Goal: Task Accomplishment & Management: Complete application form

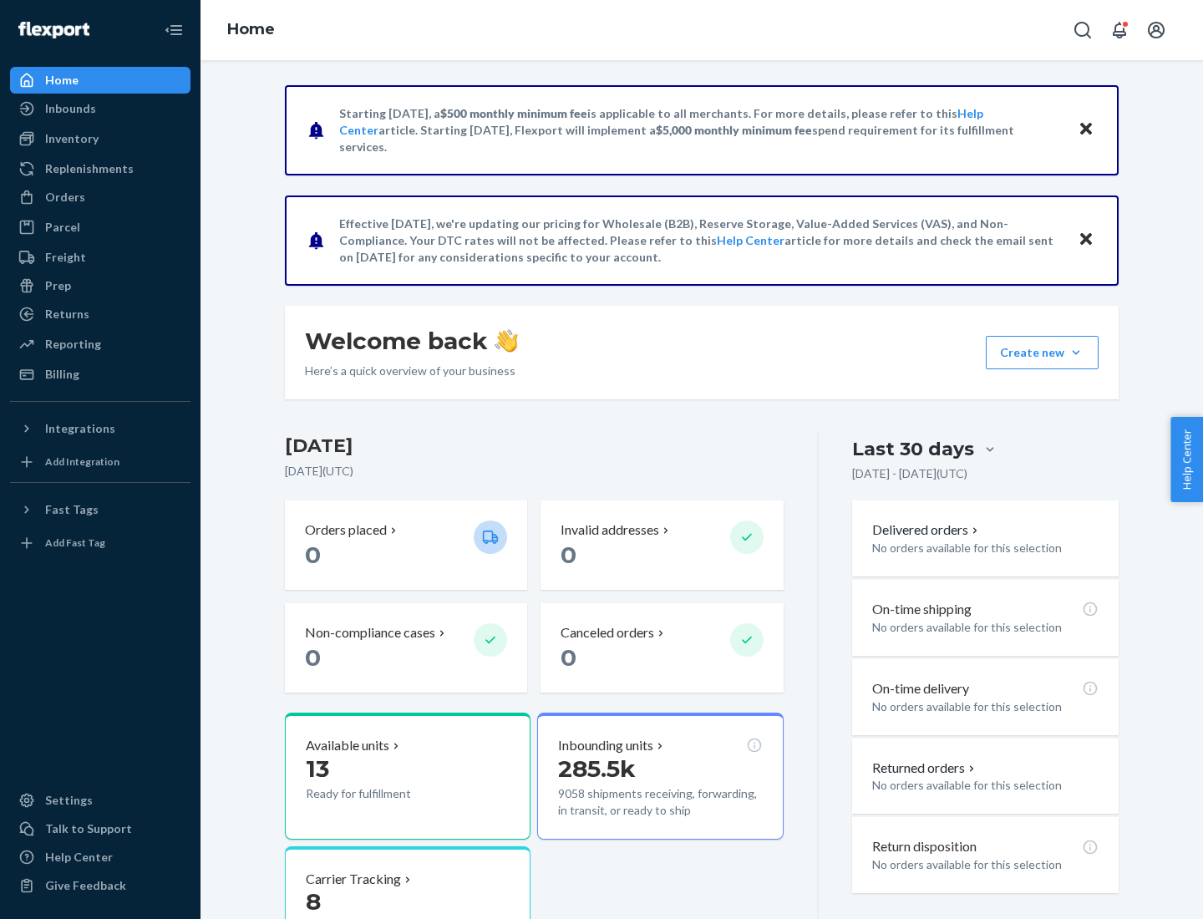
click at [1076, 353] on button "Create new Create new inbound Create new order Create new product" at bounding box center [1042, 352] width 113 height 33
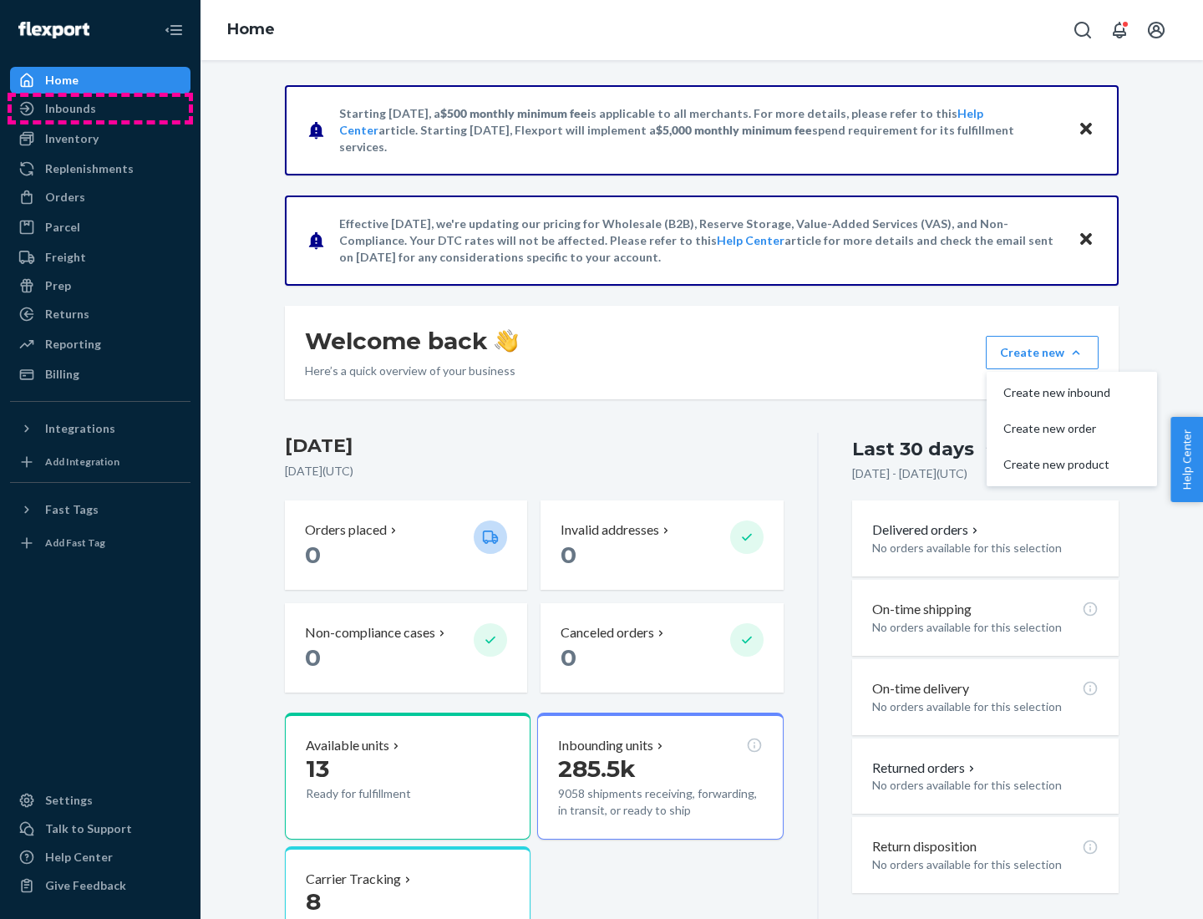
click at [100, 109] on div "Inbounds" at bounding box center [100, 108] width 177 height 23
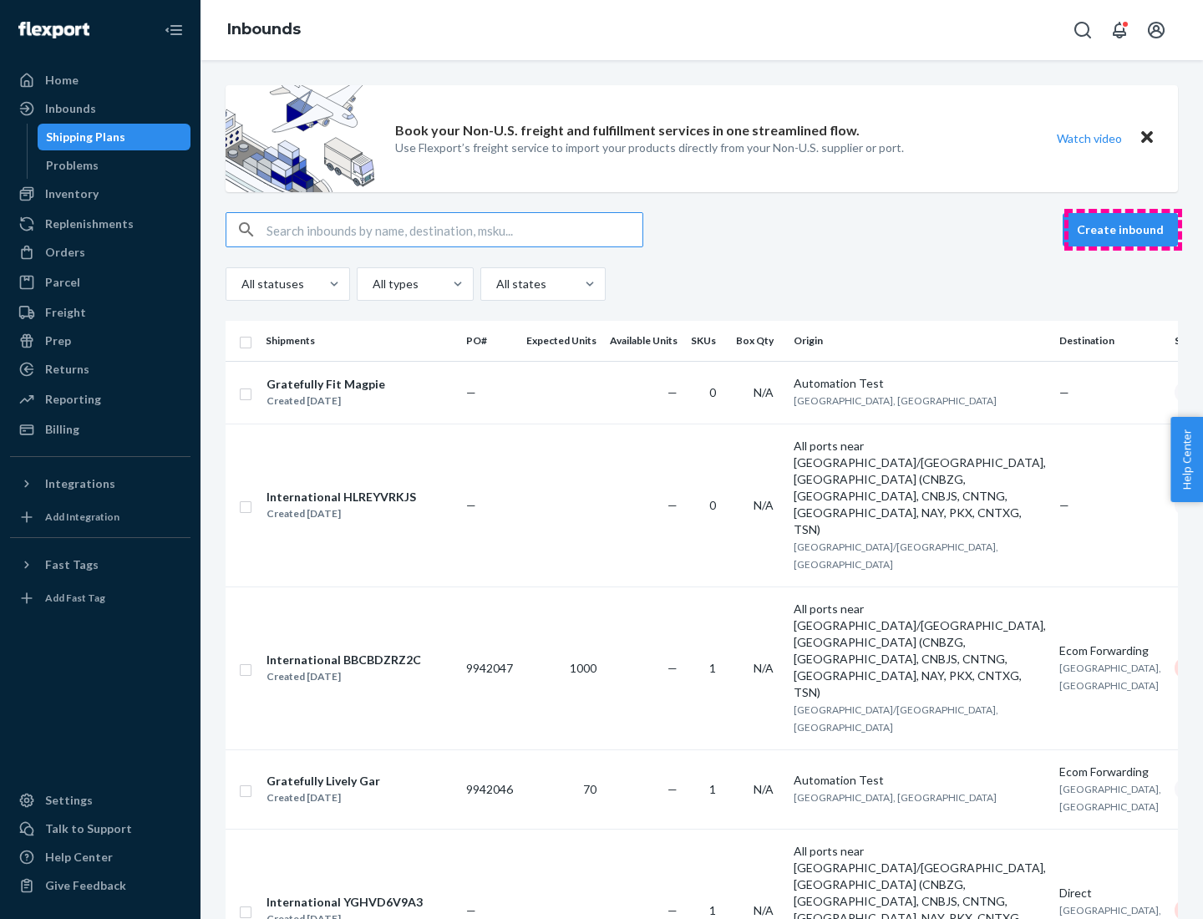
click at [1123, 230] on button "Create inbound" at bounding box center [1120, 229] width 115 height 33
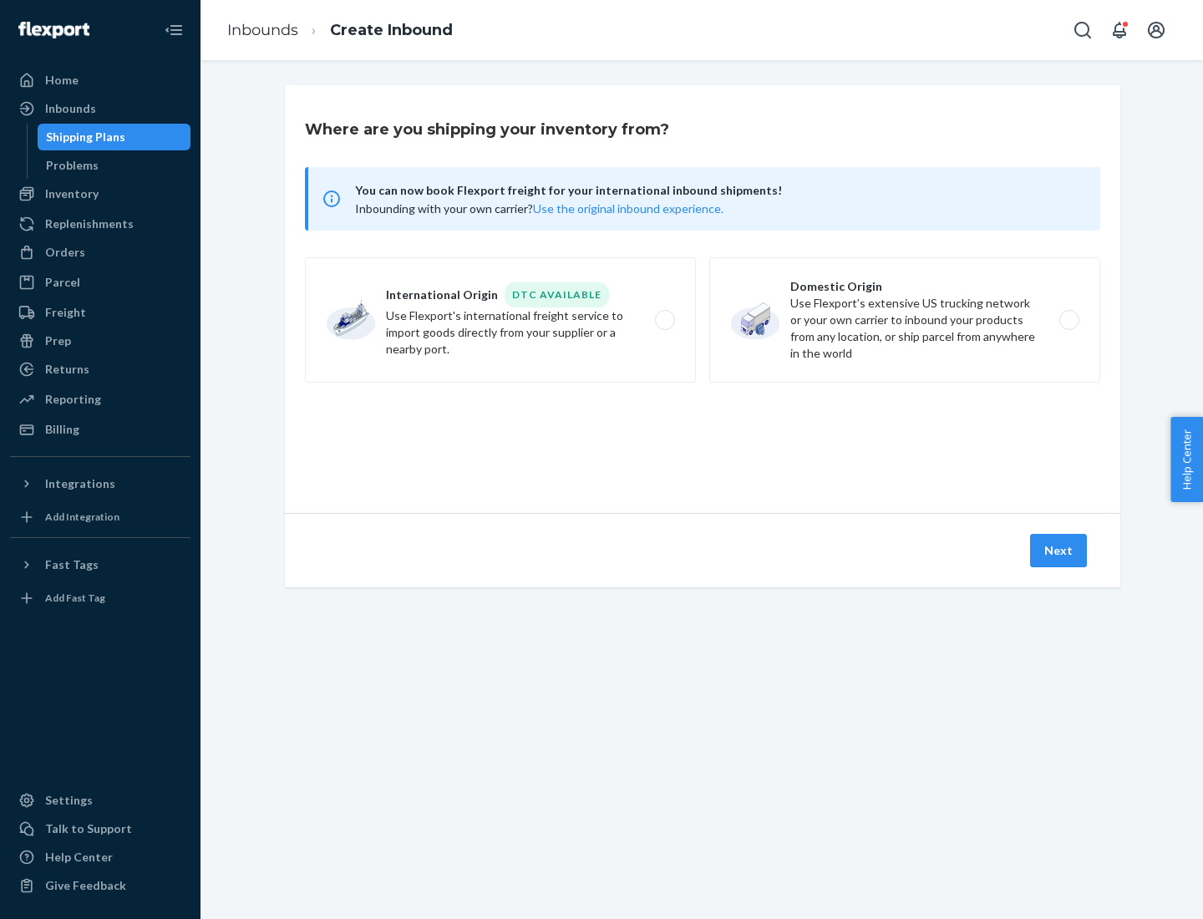
click at [905, 320] on label "Domestic Origin Use Flexport’s extensive US trucking network or your own carrie…" at bounding box center [904, 319] width 391 height 125
click at [1069, 320] on input "Domestic Origin Use Flexport’s extensive US trucking network or your own carrie…" at bounding box center [1074, 320] width 11 height 11
radio input "true"
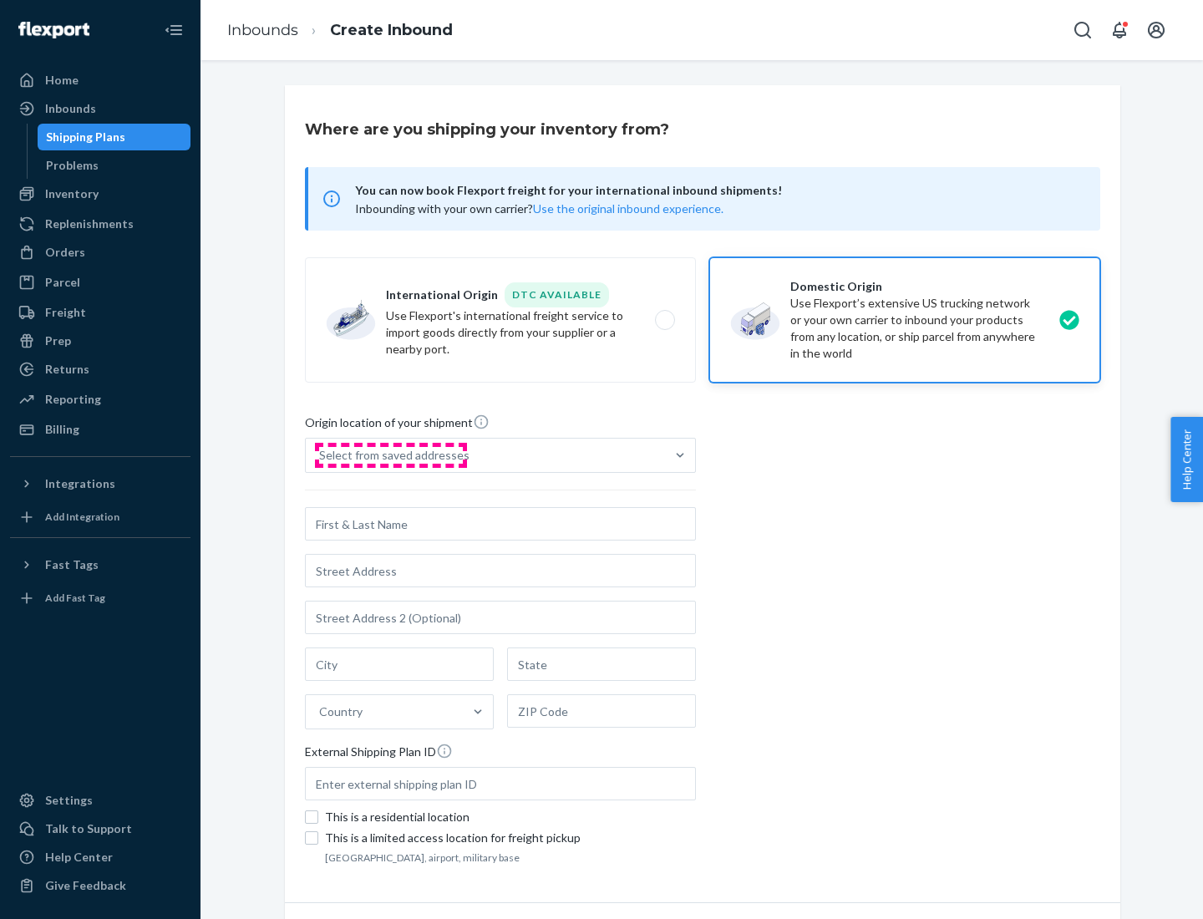
click at [390, 455] on div "Select from saved addresses" at bounding box center [394, 455] width 150 height 17
click at [321, 455] on input "Select from saved addresses" at bounding box center [320, 455] width 2 height 17
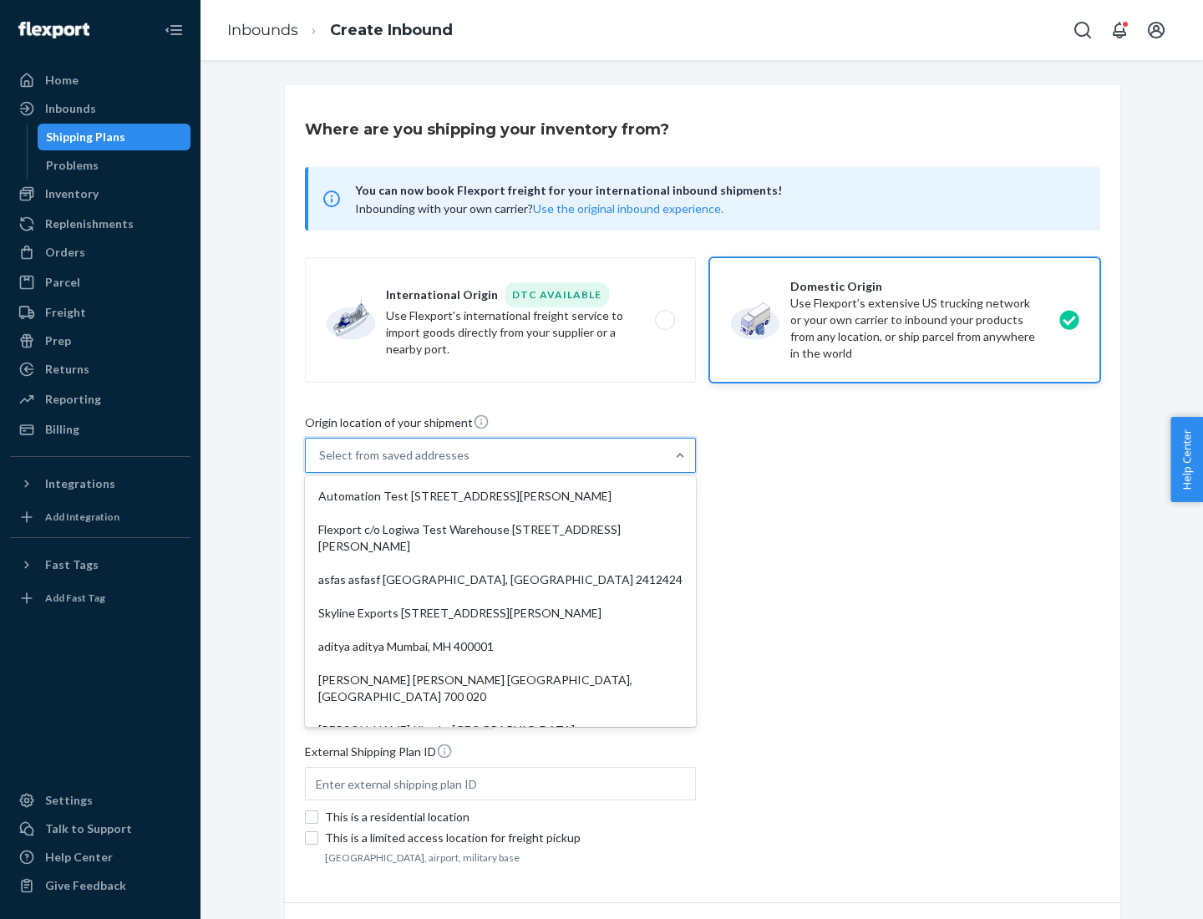
scroll to position [7, 0]
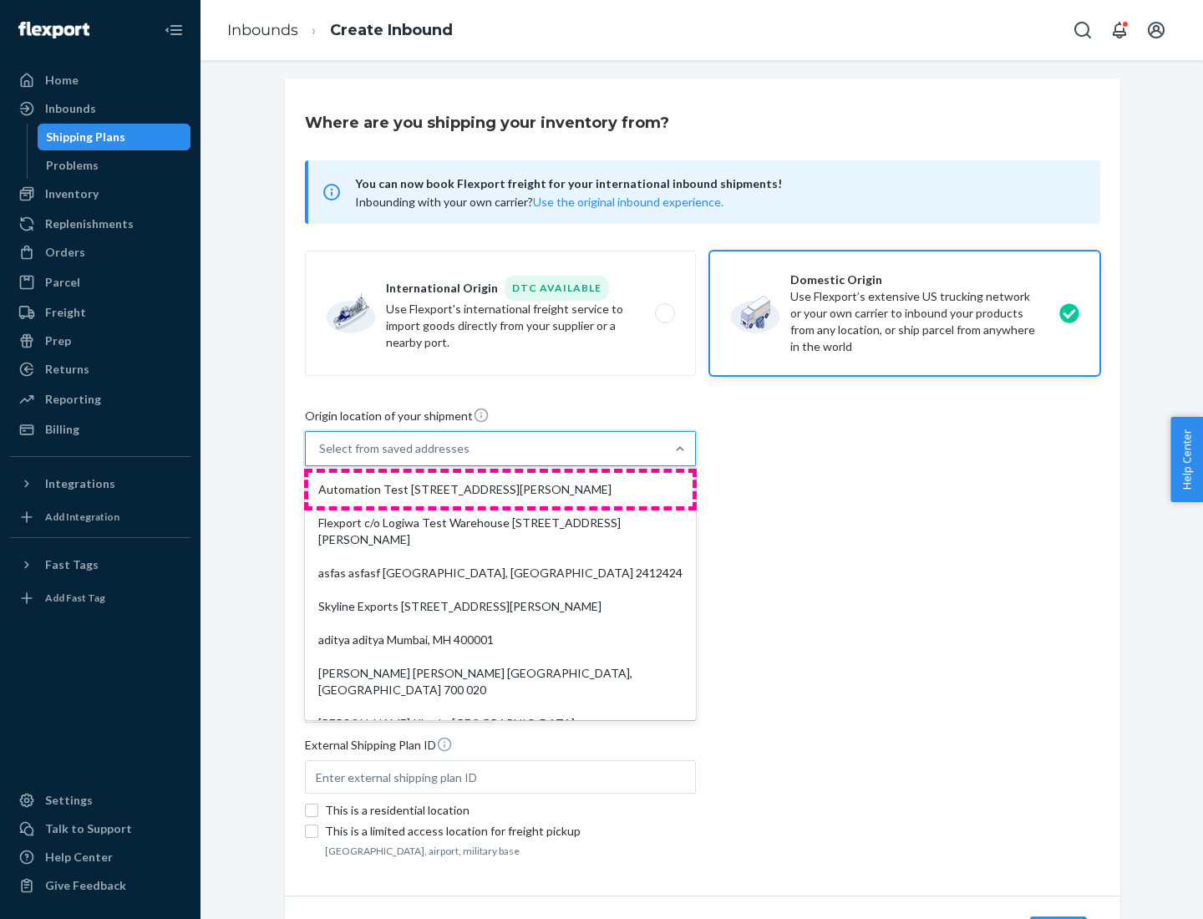
click at [501, 490] on div "Automation Test [STREET_ADDRESS][PERSON_NAME]" at bounding box center [500, 489] width 384 height 33
click at [321, 457] on input "option Automation Test [STREET_ADDRESS][PERSON_NAME]. 9 results available. Use …" at bounding box center [320, 448] width 2 height 17
type input "Automation Test"
type input "9th Floor"
type input "[GEOGRAPHIC_DATA]"
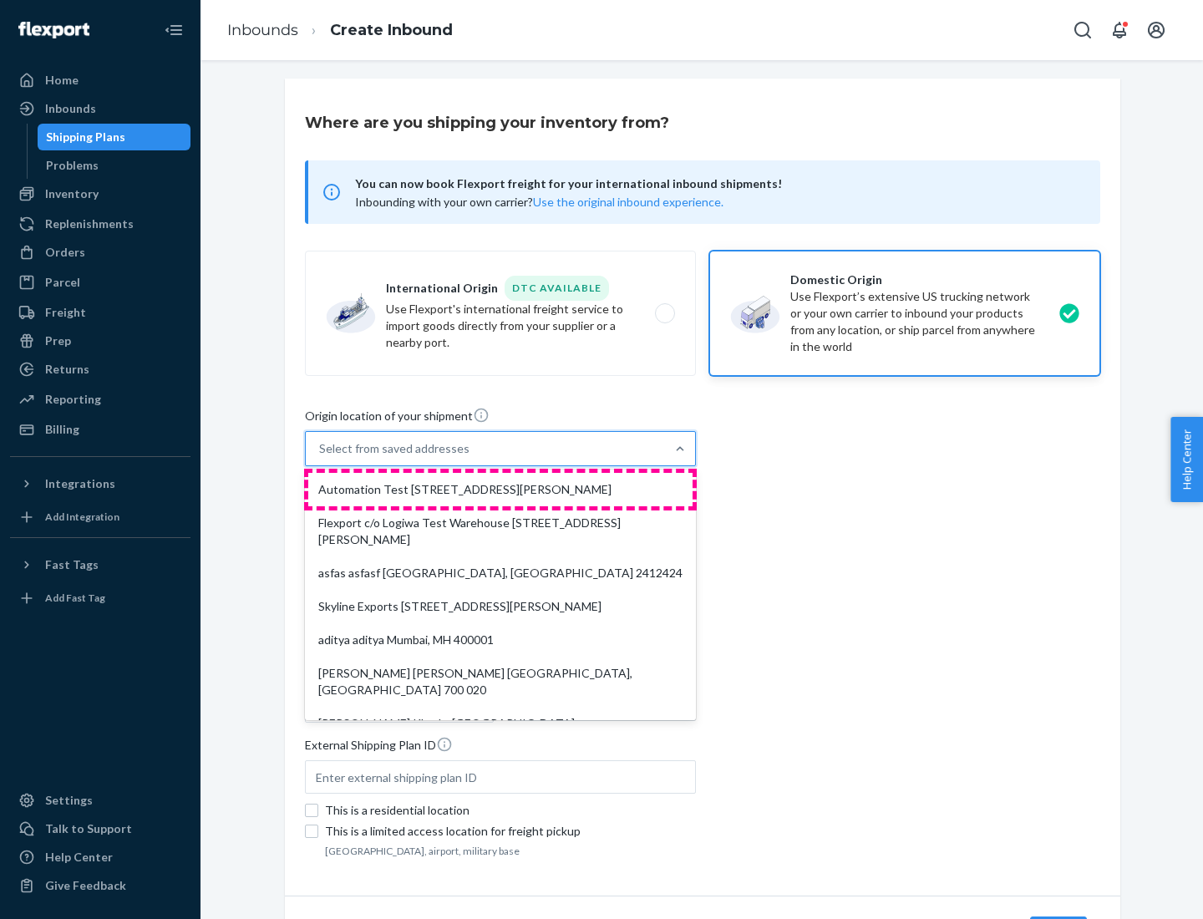
type input "CA"
type input "94104"
type input "[STREET_ADDRESS][PERSON_NAME]"
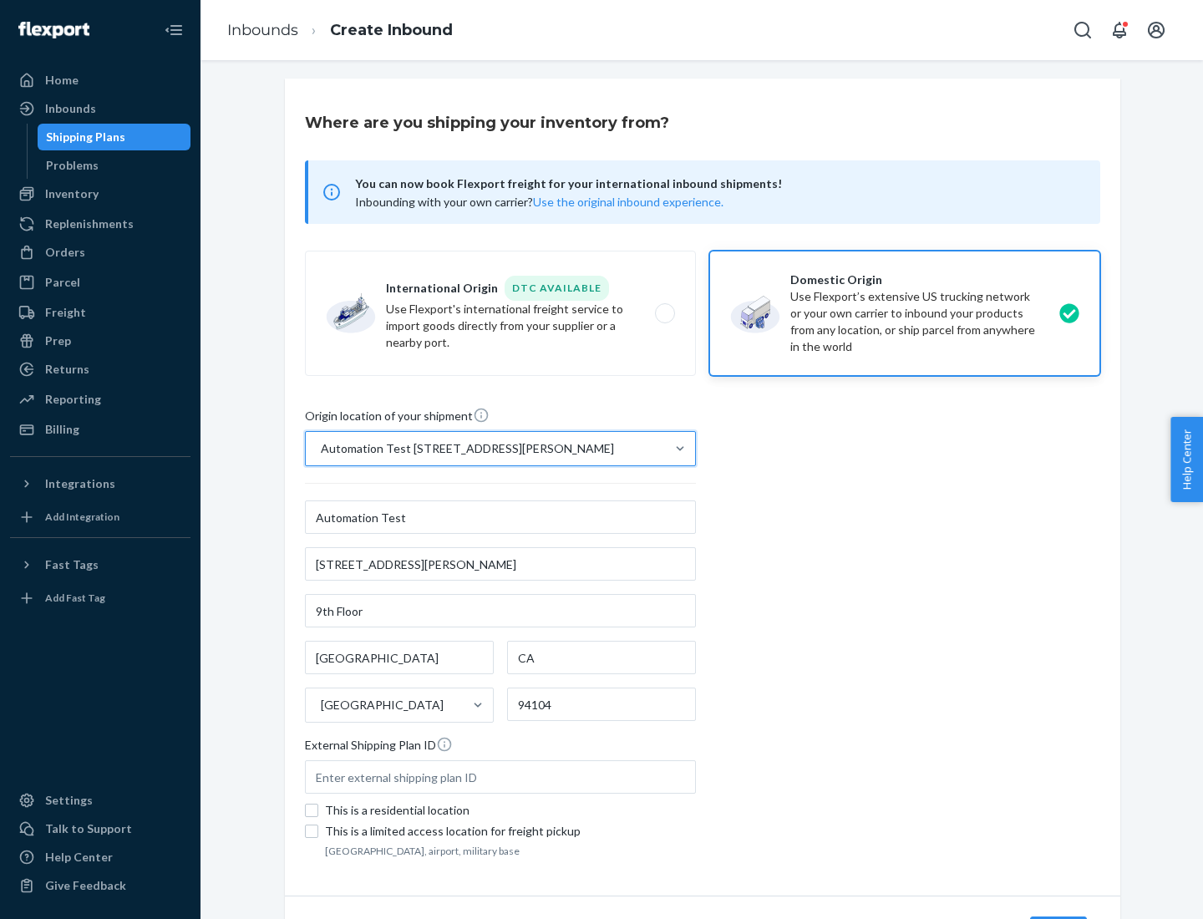
scroll to position [98, 0]
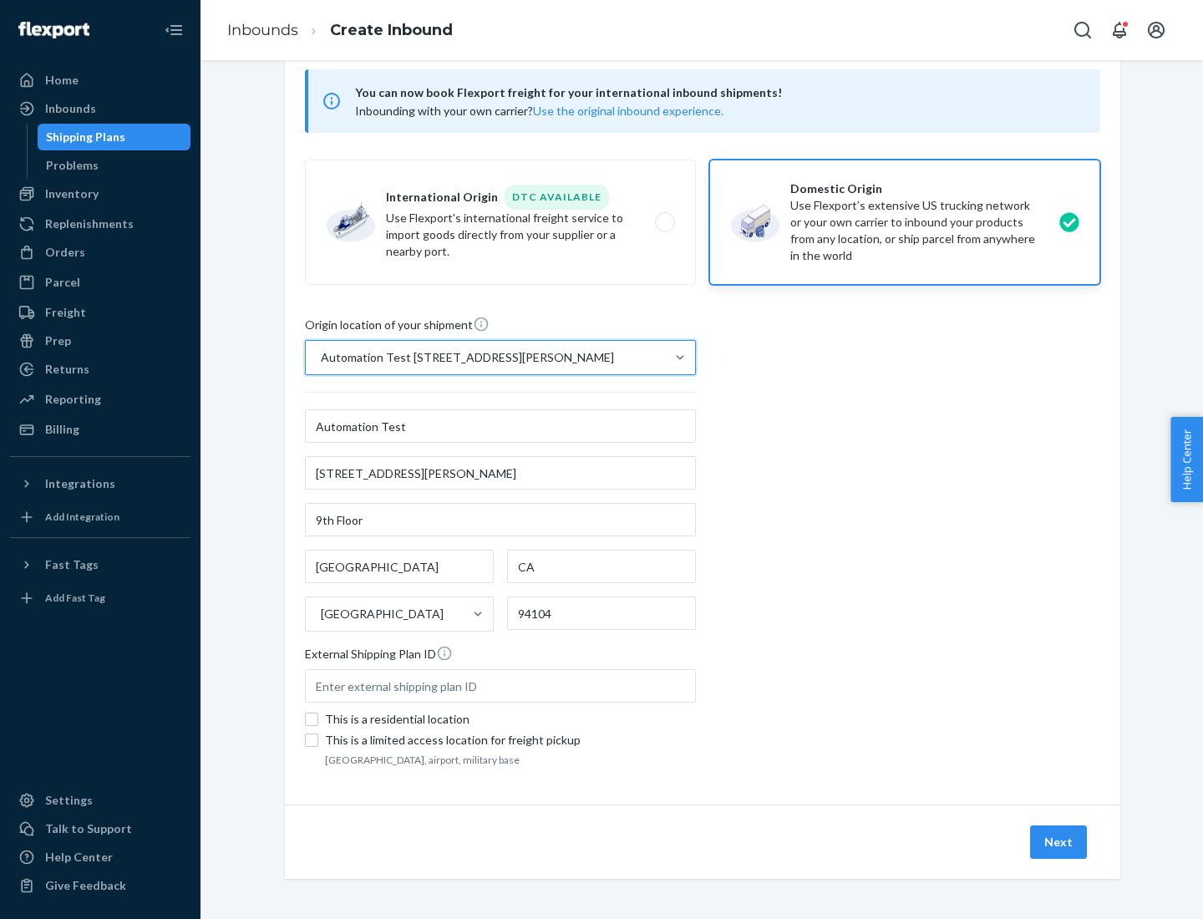
click at [1060, 842] on button "Next" at bounding box center [1058, 842] width 57 height 33
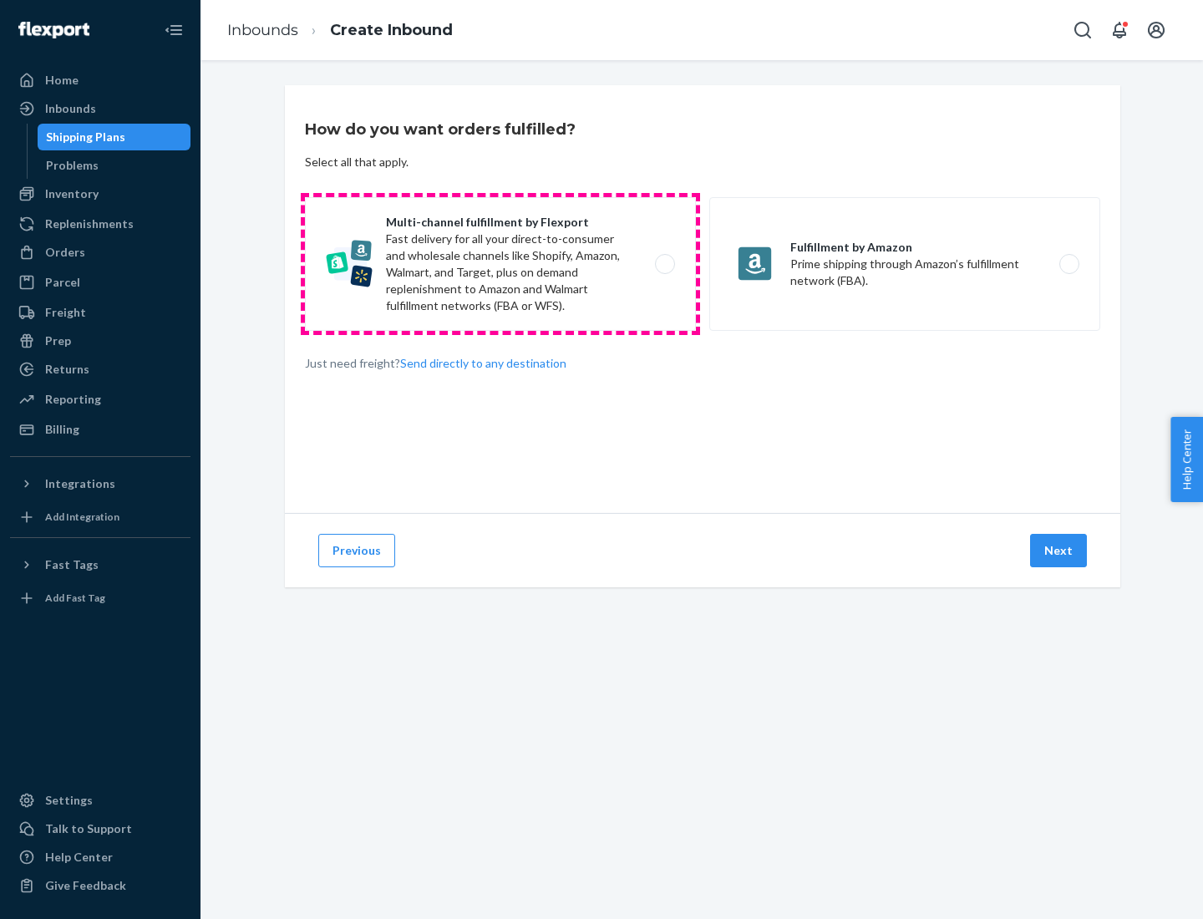
click at [501, 264] on label "Multi-channel fulfillment by Flexport Fast delivery for all your direct-to-cons…" at bounding box center [500, 264] width 391 height 134
click at [664, 264] on input "Multi-channel fulfillment by Flexport Fast delivery for all your direct-to-cons…" at bounding box center [669, 264] width 11 height 11
radio input "true"
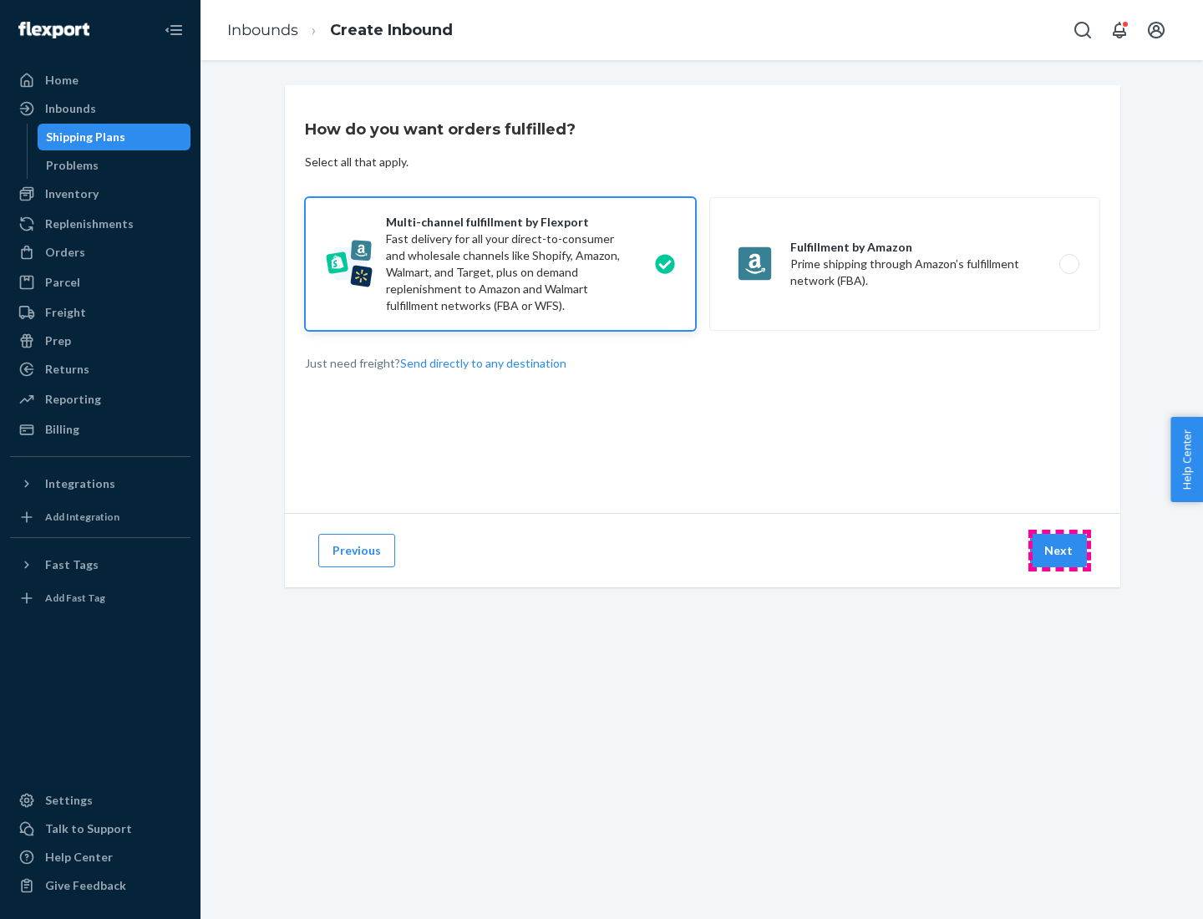
click at [1060, 551] on button "Next" at bounding box center [1058, 550] width 57 height 33
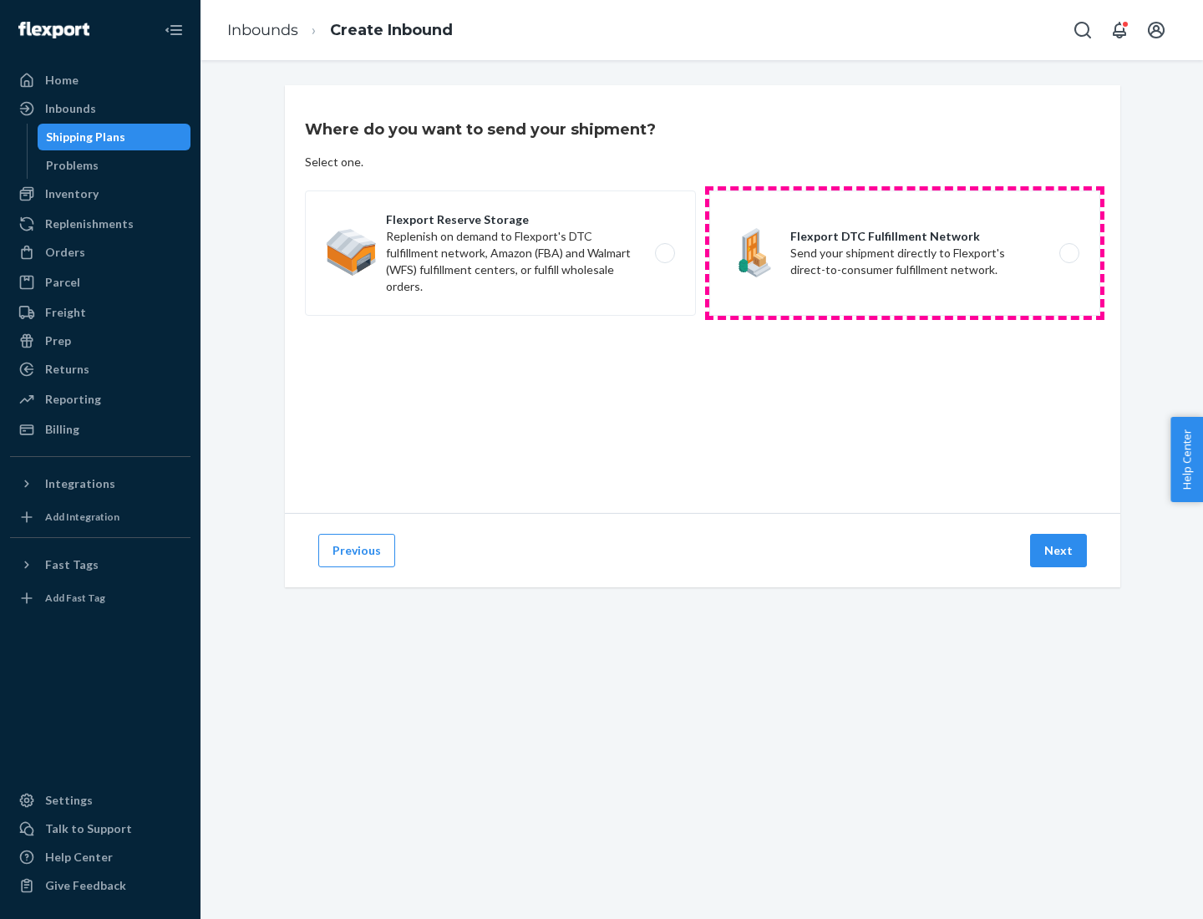
click at [905, 253] on label "Flexport DTC Fulfillment Network Send your shipment directly to Flexport's dire…" at bounding box center [904, 253] width 391 height 125
click at [1069, 253] on input "Flexport DTC Fulfillment Network Send your shipment directly to Flexport's dire…" at bounding box center [1074, 253] width 11 height 11
radio input "true"
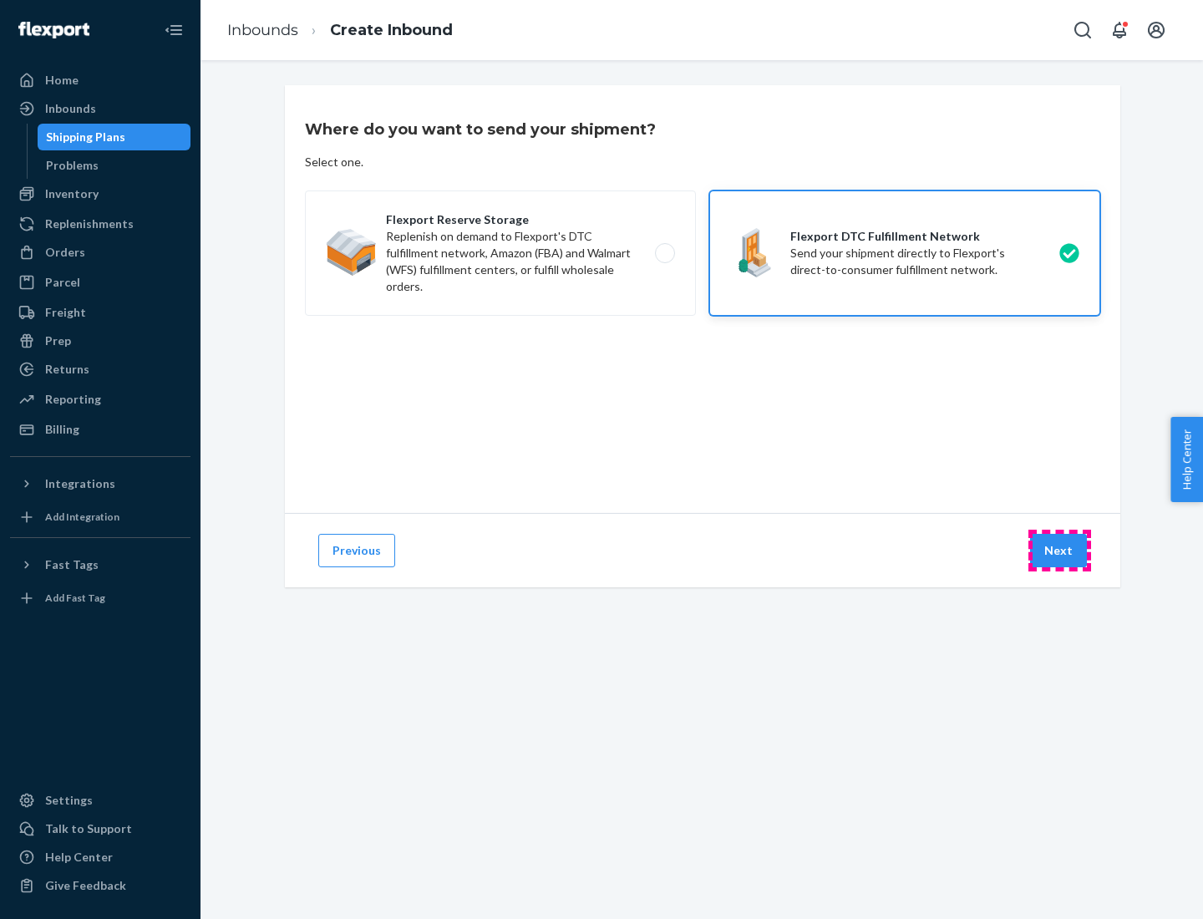
click at [1060, 551] on button "Next" at bounding box center [1058, 550] width 57 height 33
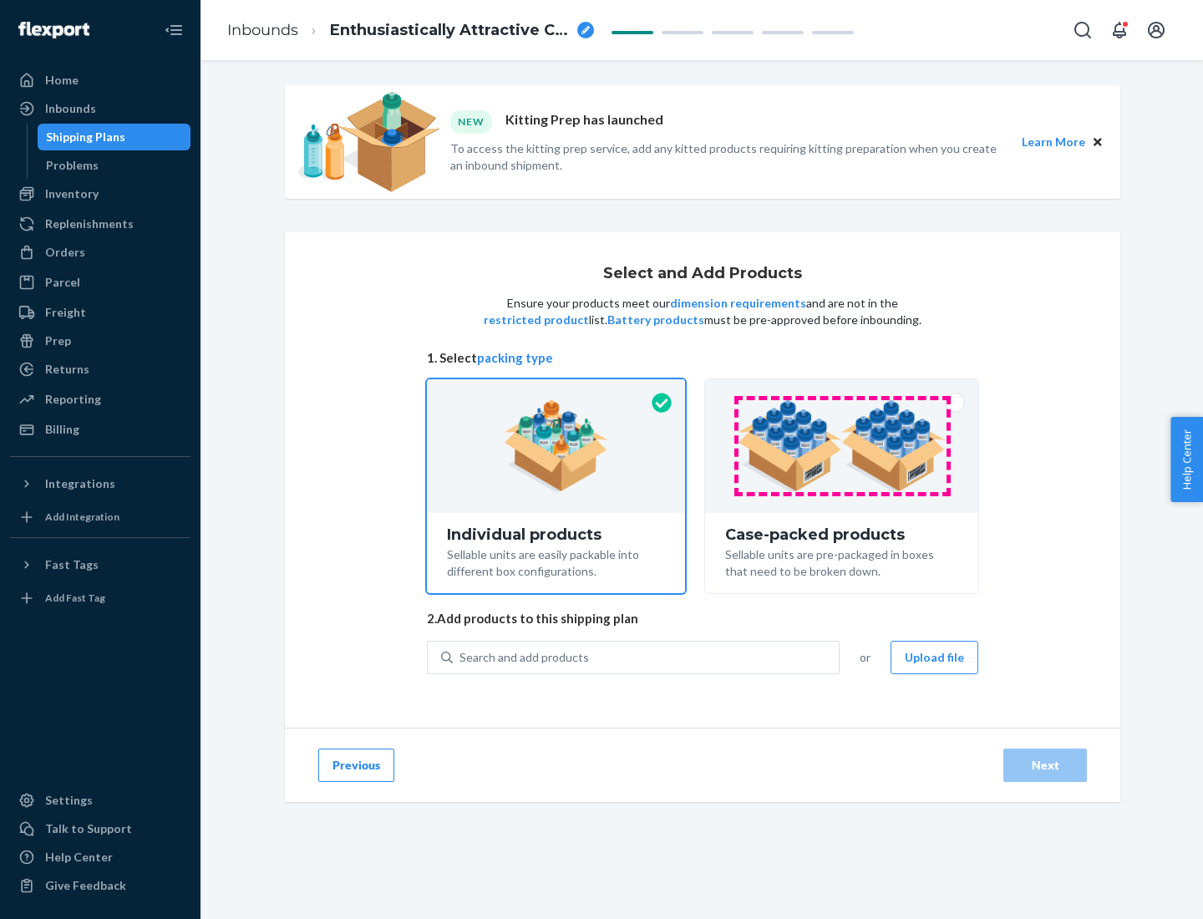
click at [842, 446] on img at bounding box center [842, 446] width 208 height 92
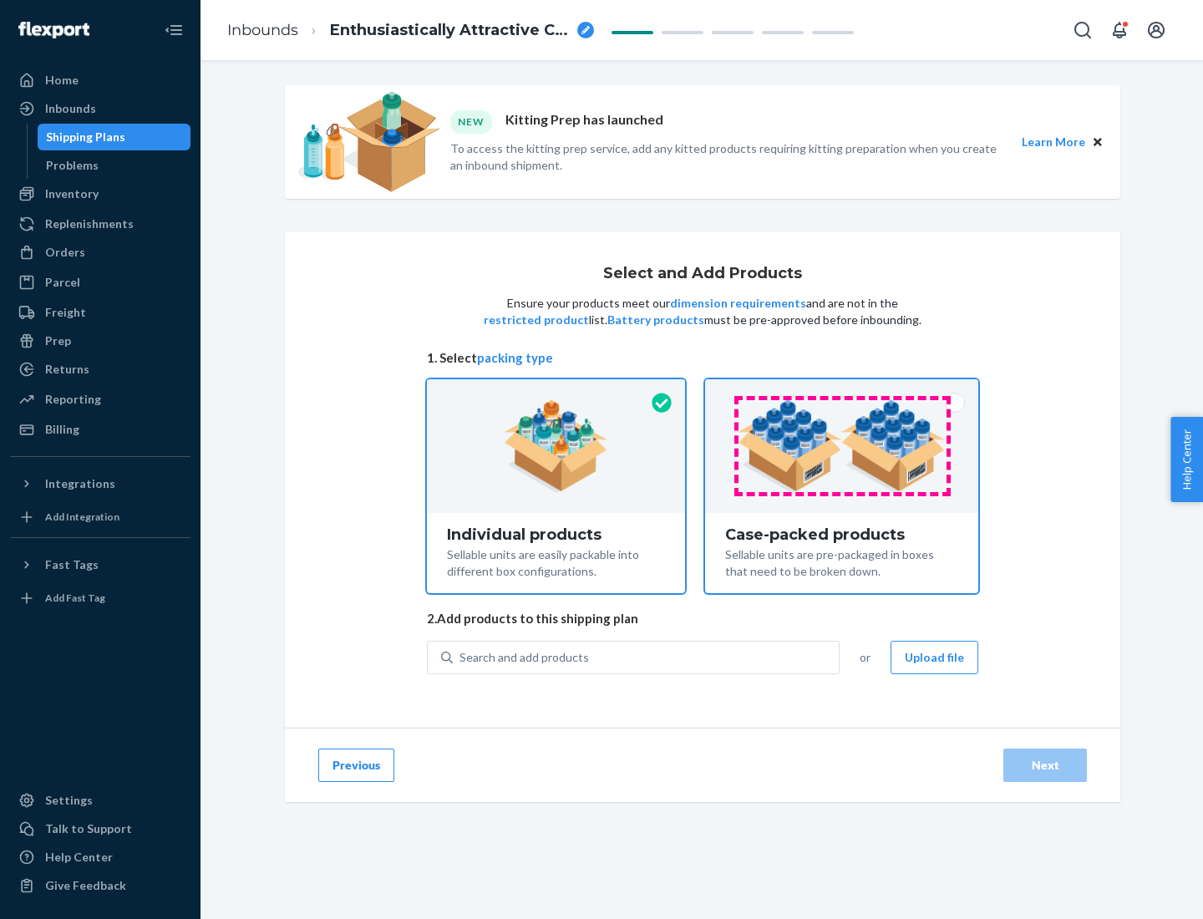
click at [842, 390] on input "Case-packed products Sellable units are pre-packaged in boxes that need to be b…" at bounding box center [841, 384] width 11 height 11
radio input "true"
radio input "false"
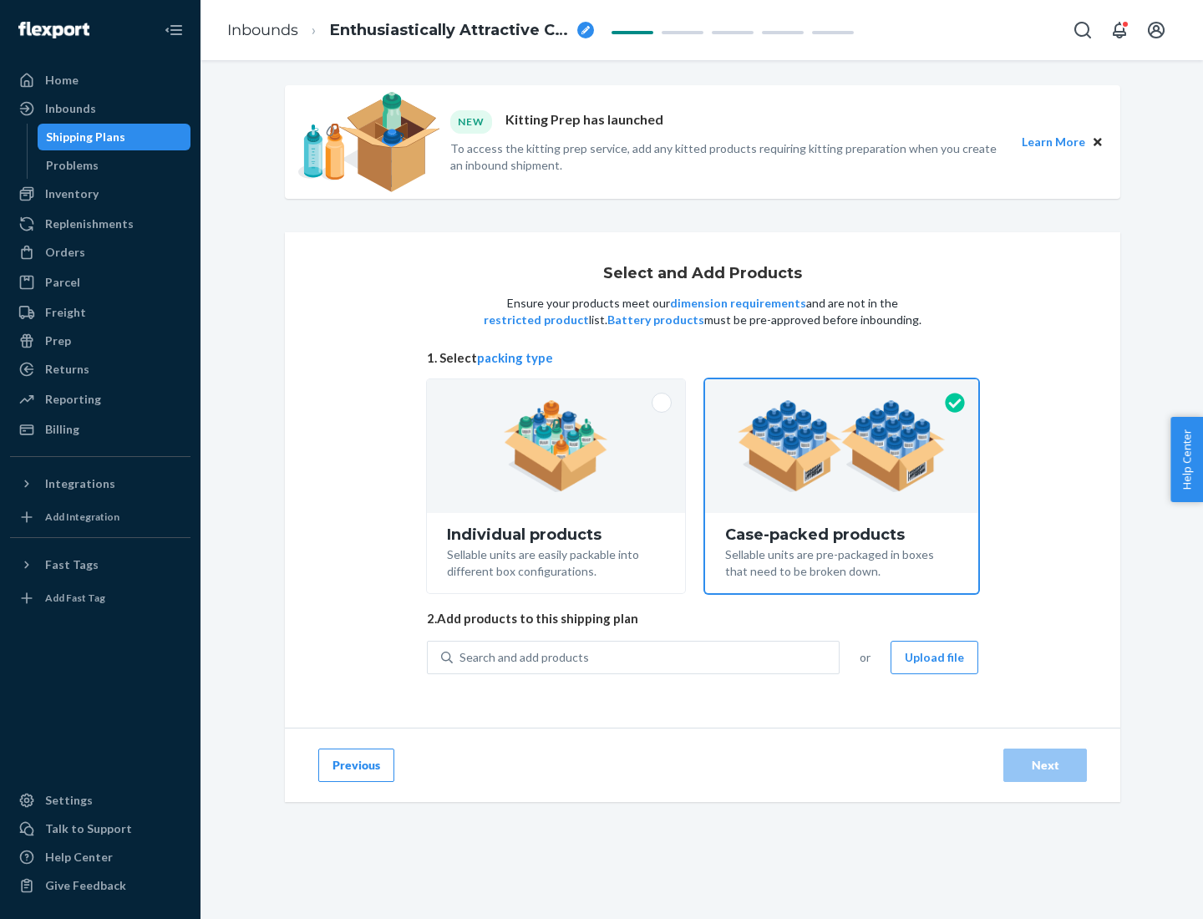
click at [647, 657] on div "Search and add products" at bounding box center [646, 658] width 386 height 30
click at [461, 657] on input "Search and add products" at bounding box center [461, 657] width 2 height 17
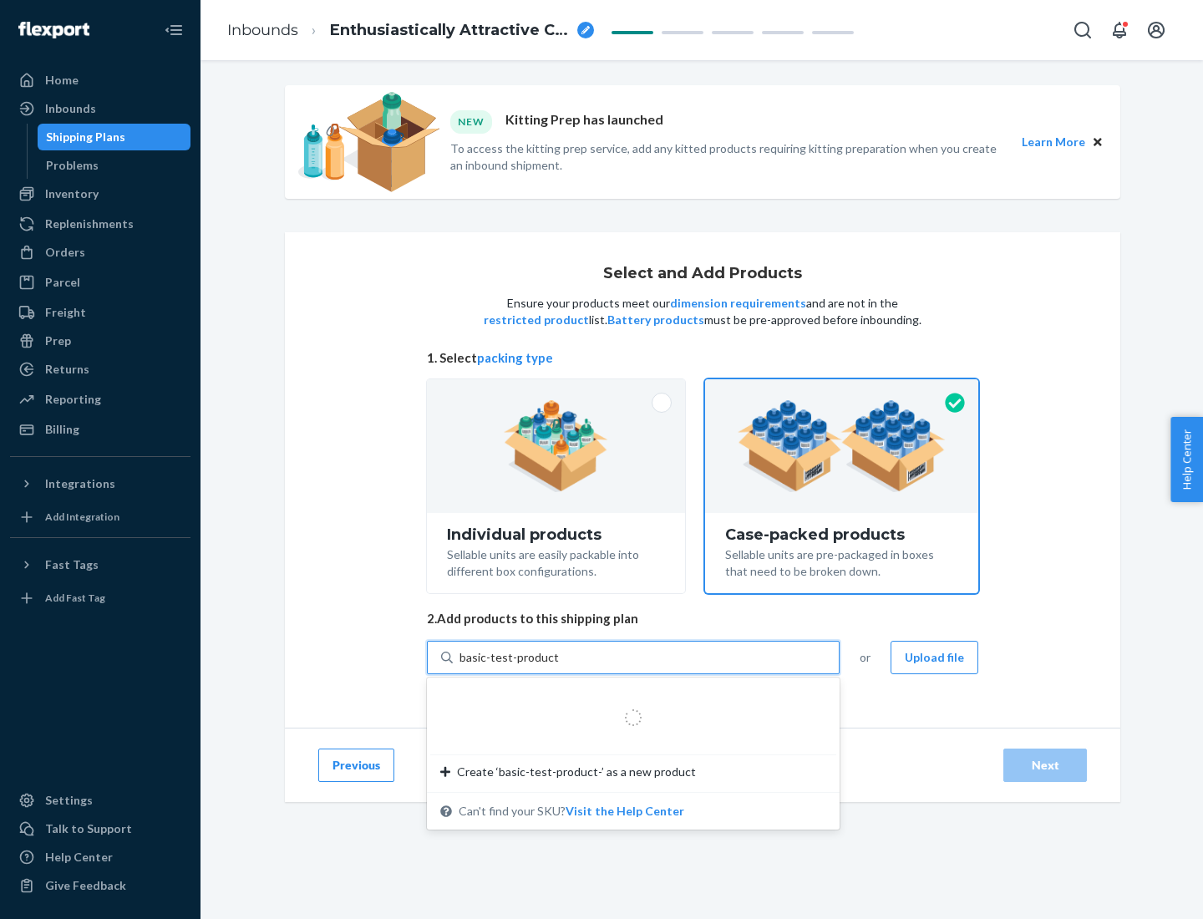
type input "basic-test-product-1"
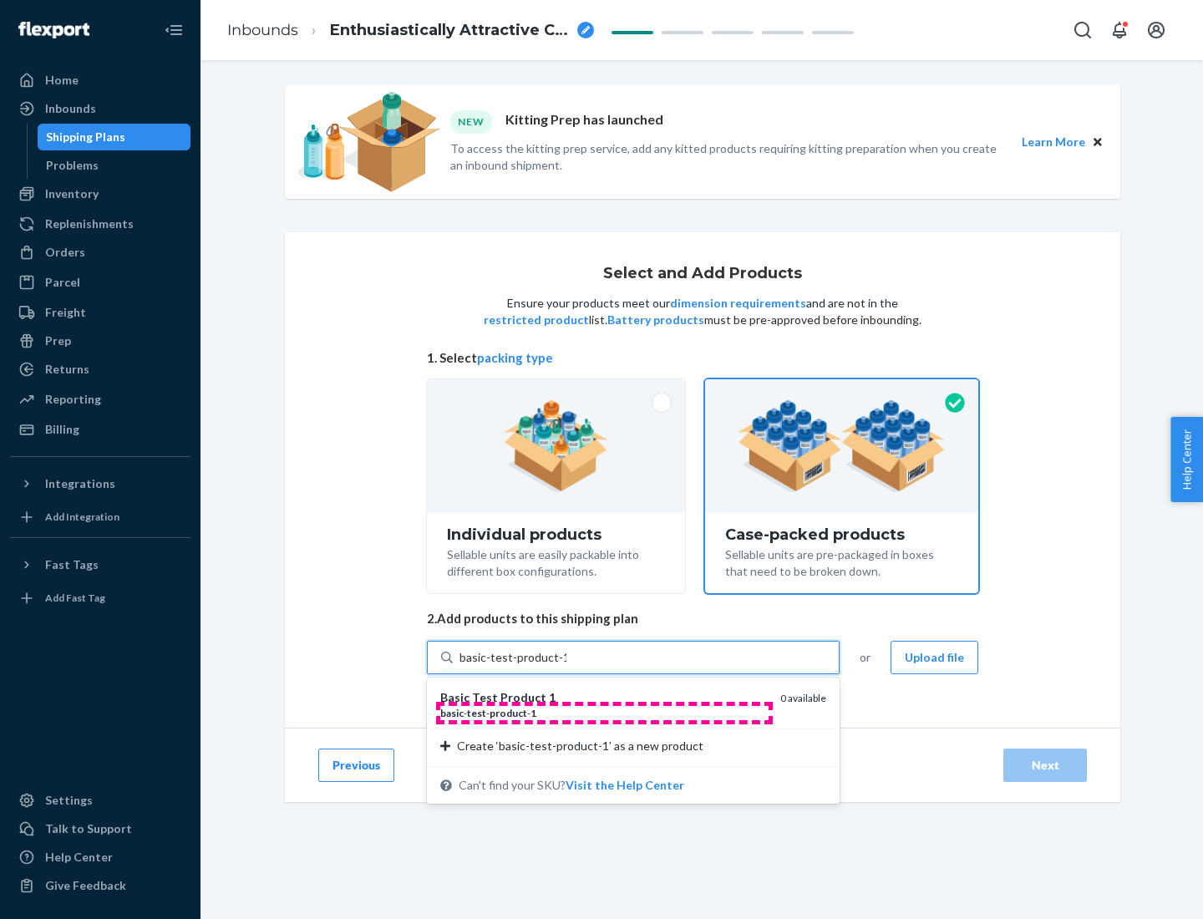
click at [604, 713] on div "basic - test - product - 1" at bounding box center [603, 713] width 327 height 14
click at [567, 666] on input "basic-test-product-1" at bounding box center [513, 657] width 107 height 17
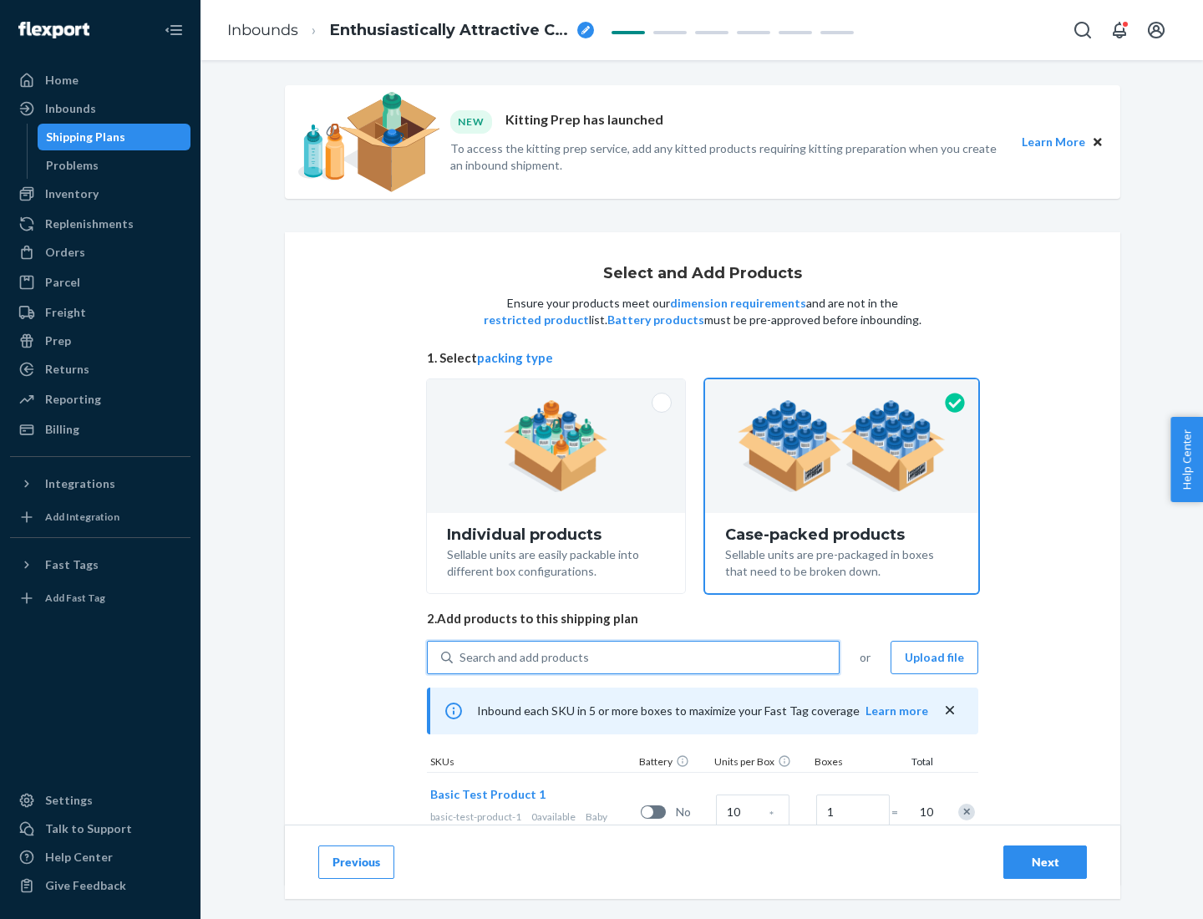
scroll to position [60, 0]
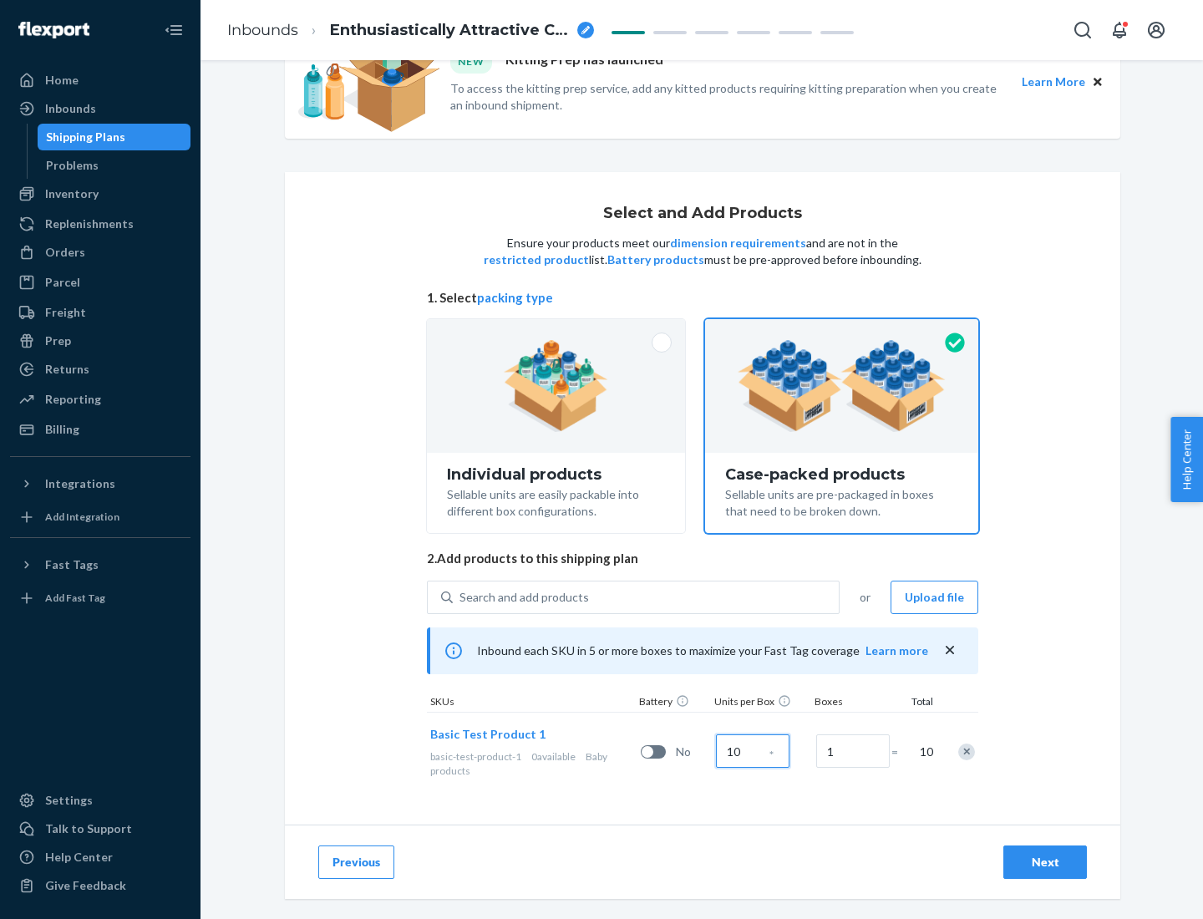
type input "10"
type input "7"
click at [1045, 862] on div "Next" at bounding box center [1045, 862] width 55 height 17
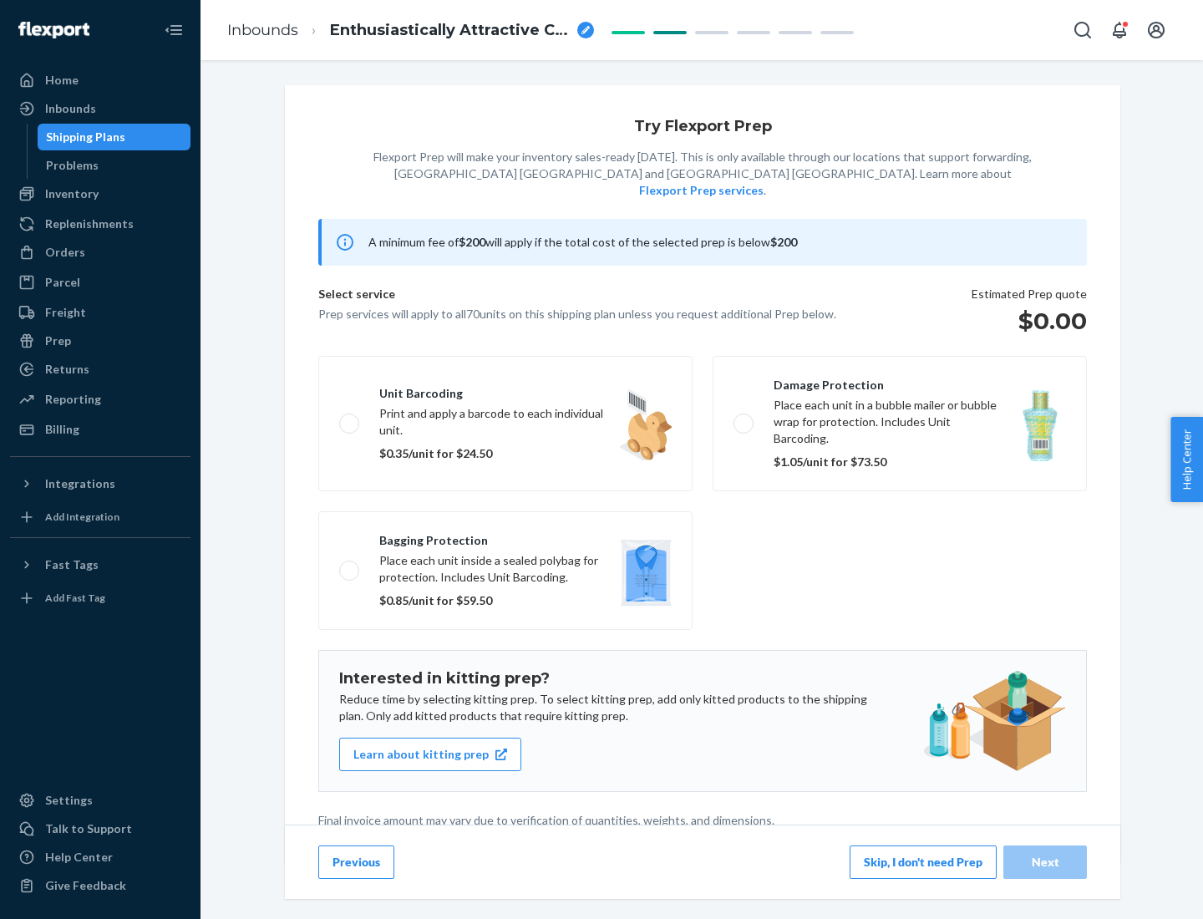
scroll to position [4, 0]
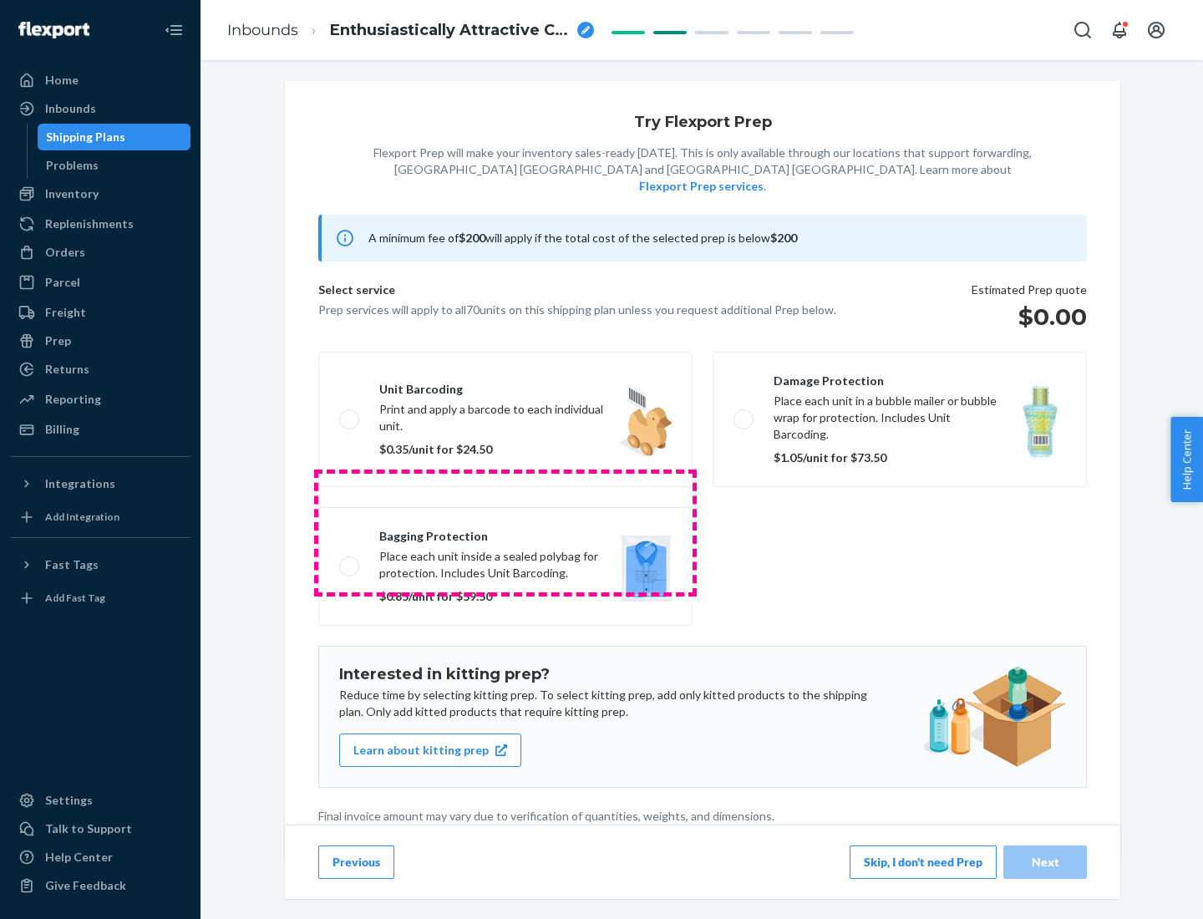
click at [506, 532] on label "Bagging protection Place each unit inside a sealed polybag for protection. Incl…" at bounding box center [505, 566] width 374 height 119
click at [350, 561] on input "Bagging protection Place each unit inside a sealed polybag for protection. Incl…" at bounding box center [344, 566] width 11 height 11
checkbox input "true"
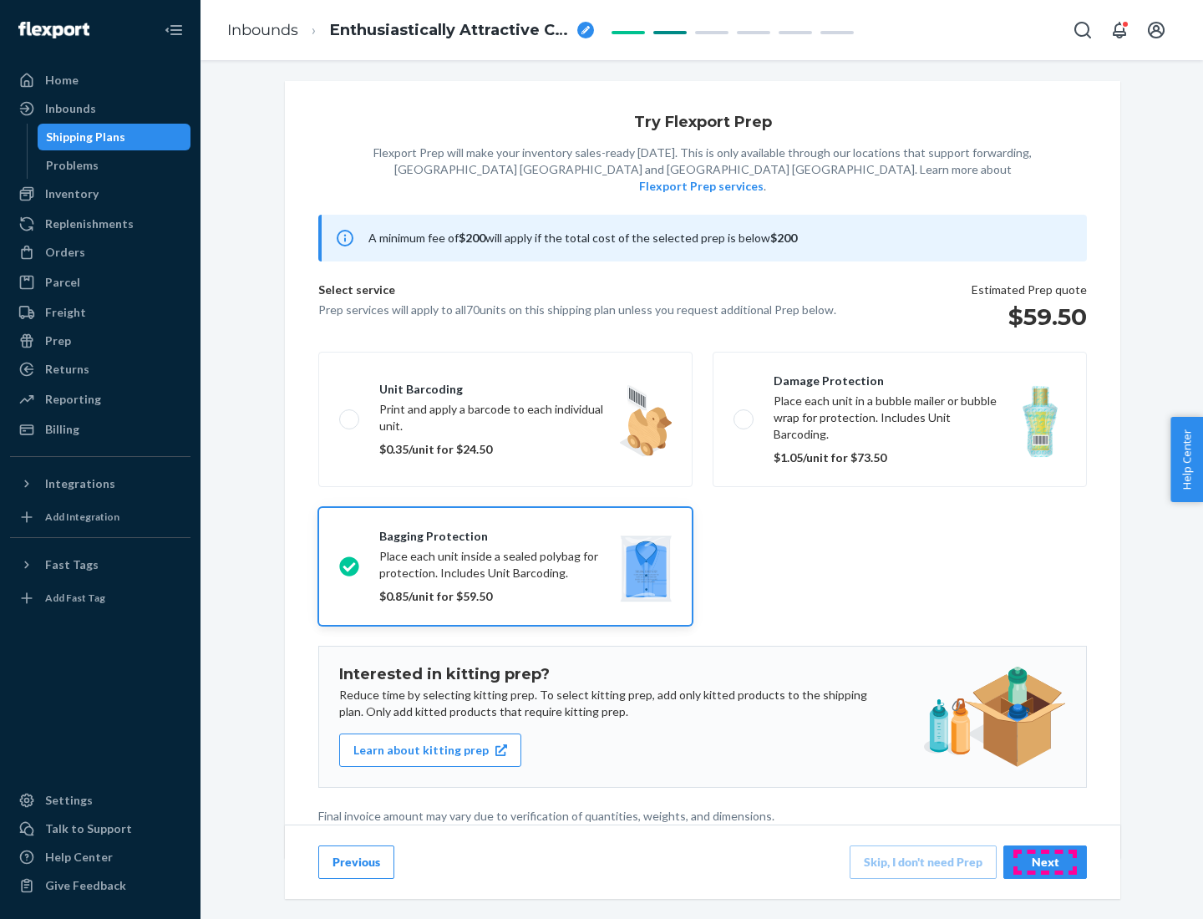
click at [1045, 861] on div "Next" at bounding box center [1045, 862] width 55 height 17
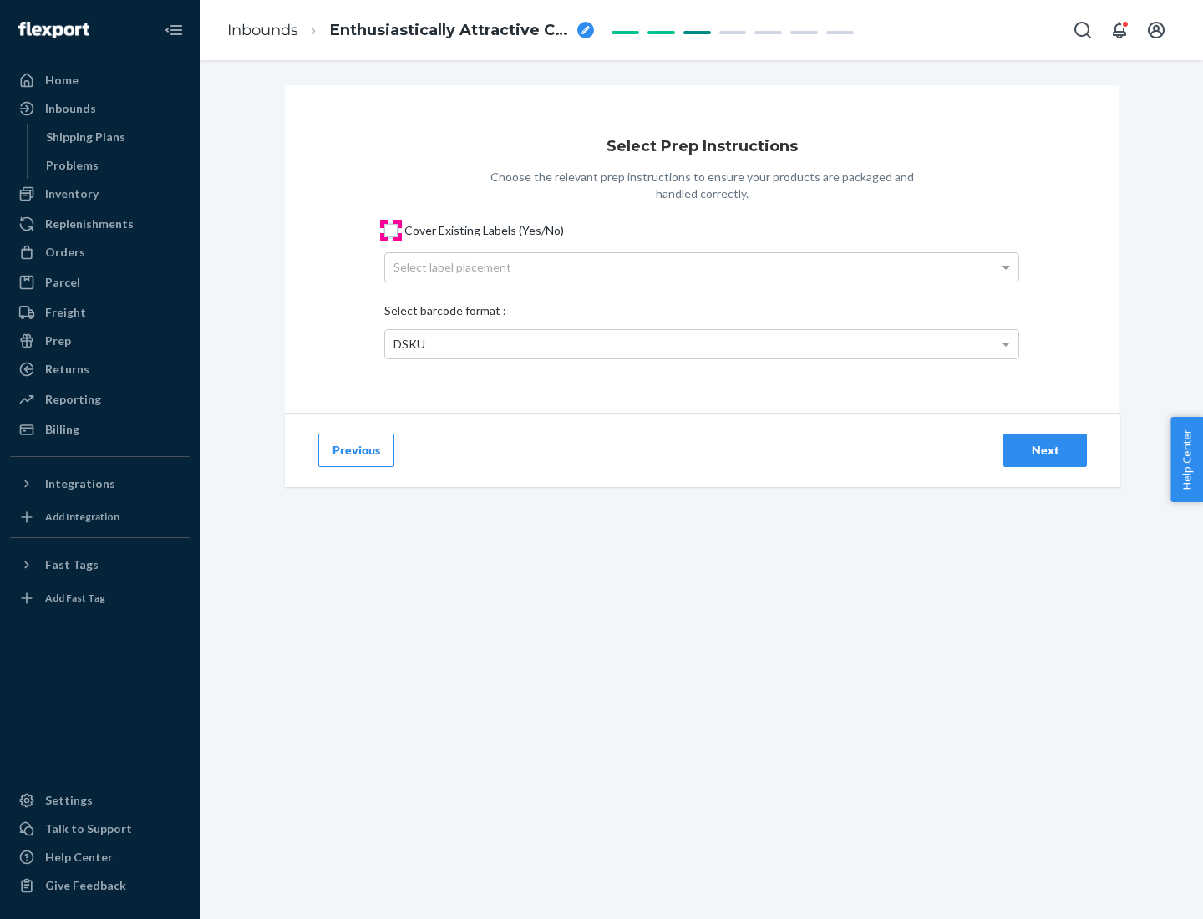
click at [391, 230] on input "Cover Existing Labels (Yes/No)" at bounding box center [390, 230] width 13 height 13
checkbox input "true"
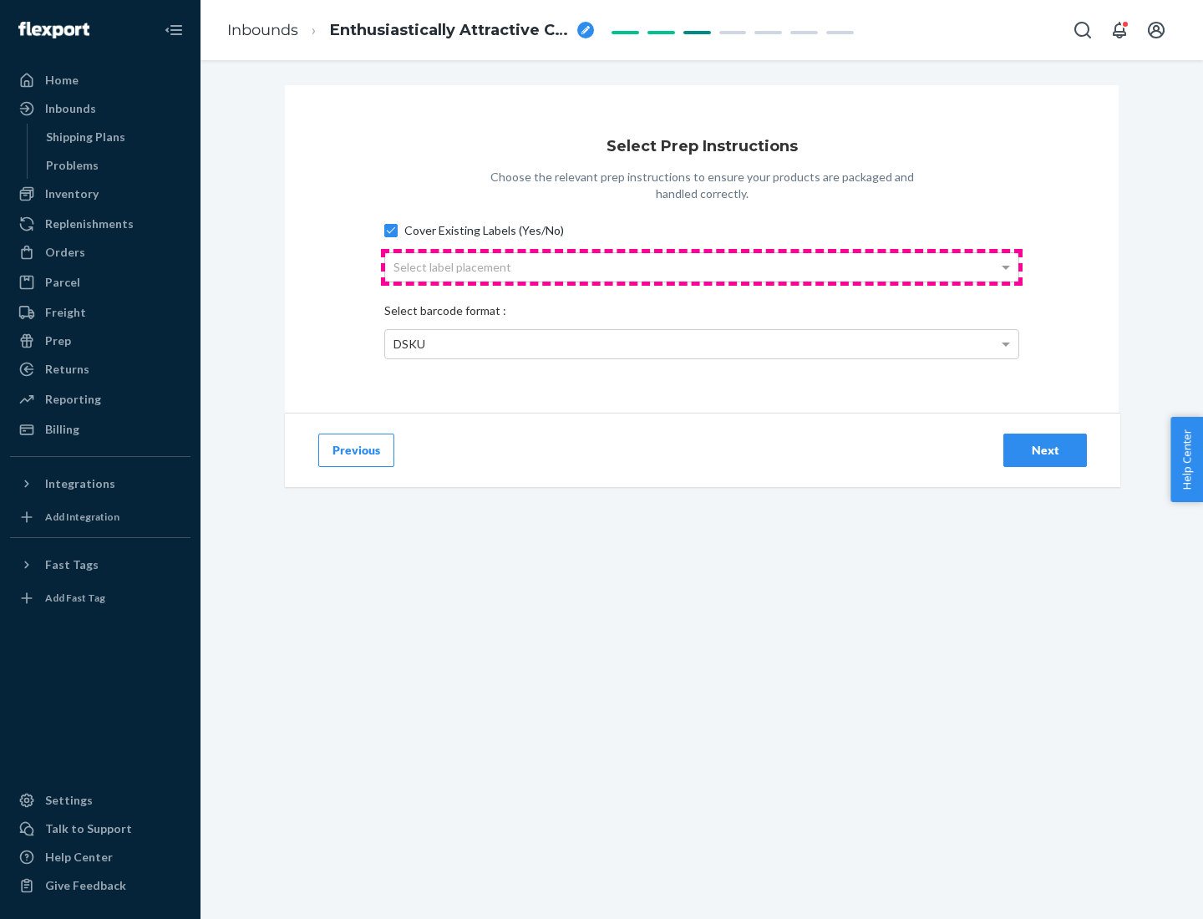
click at [702, 267] on div "Select label placement" at bounding box center [701, 267] width 633 height 28
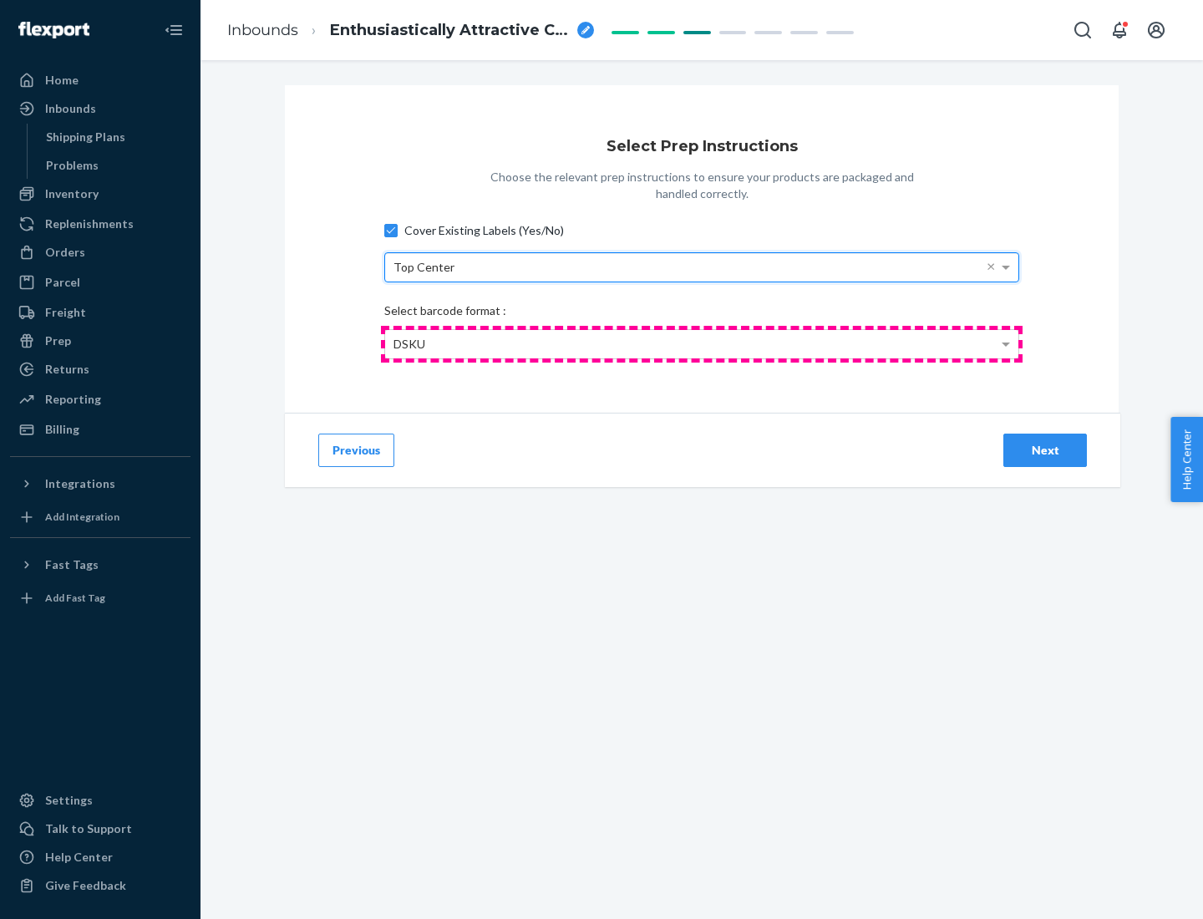
click at [702, 343] on div "DSKU" at bounding box center [701, 344] width 633 height 28
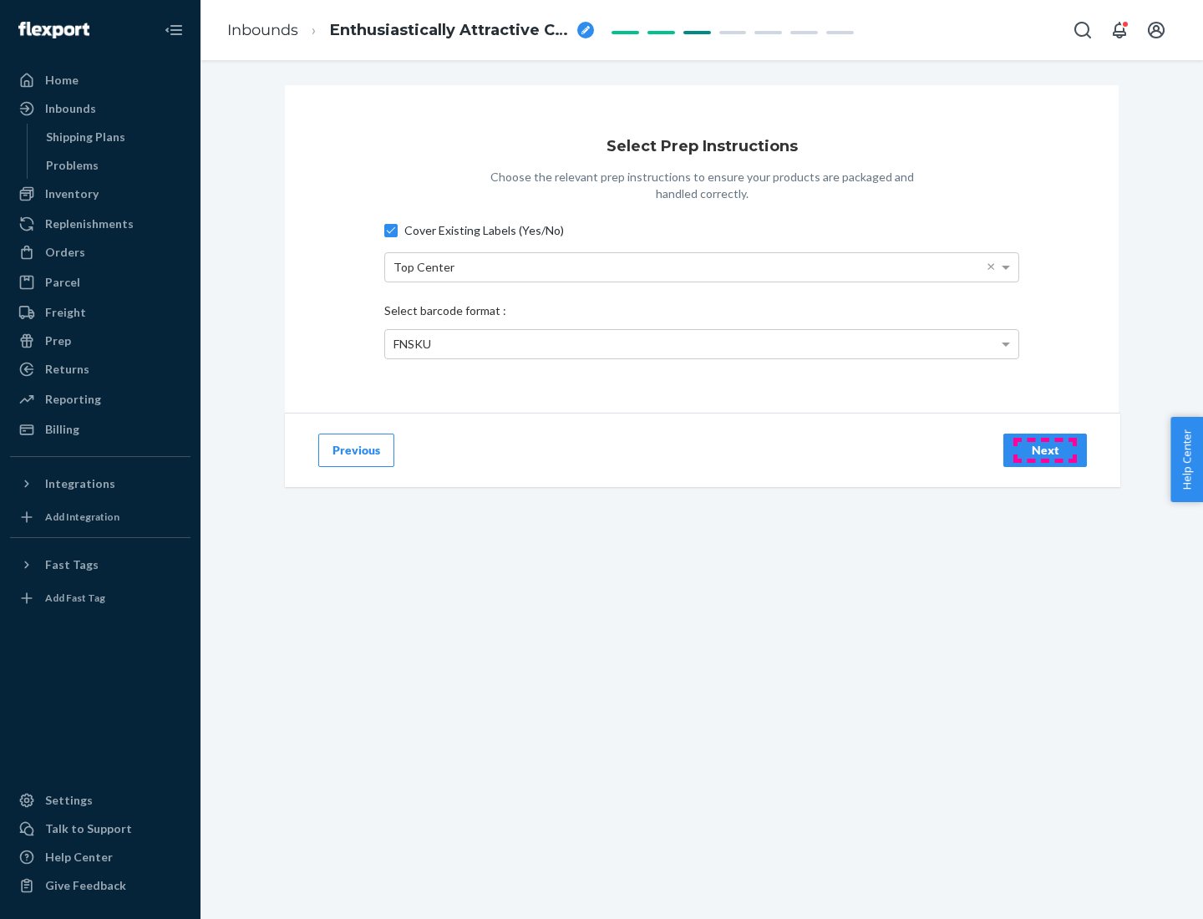
click at [1045, 450] on div "Next" at bounding box center [1045, 450] width 55 height 17
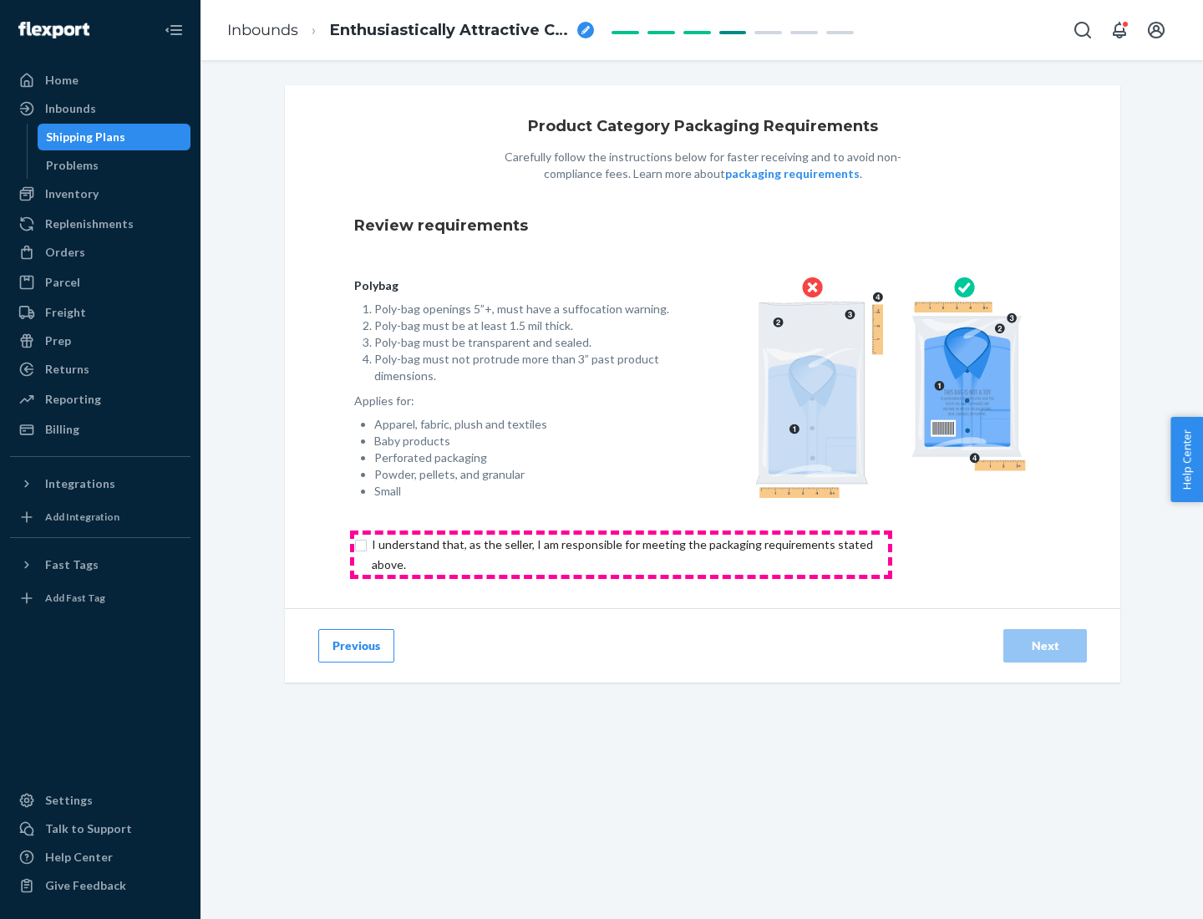
click at [621, 554] on input "checkbox" at bounding box center [632, 555] width 556 height 40
checkbox input "true"
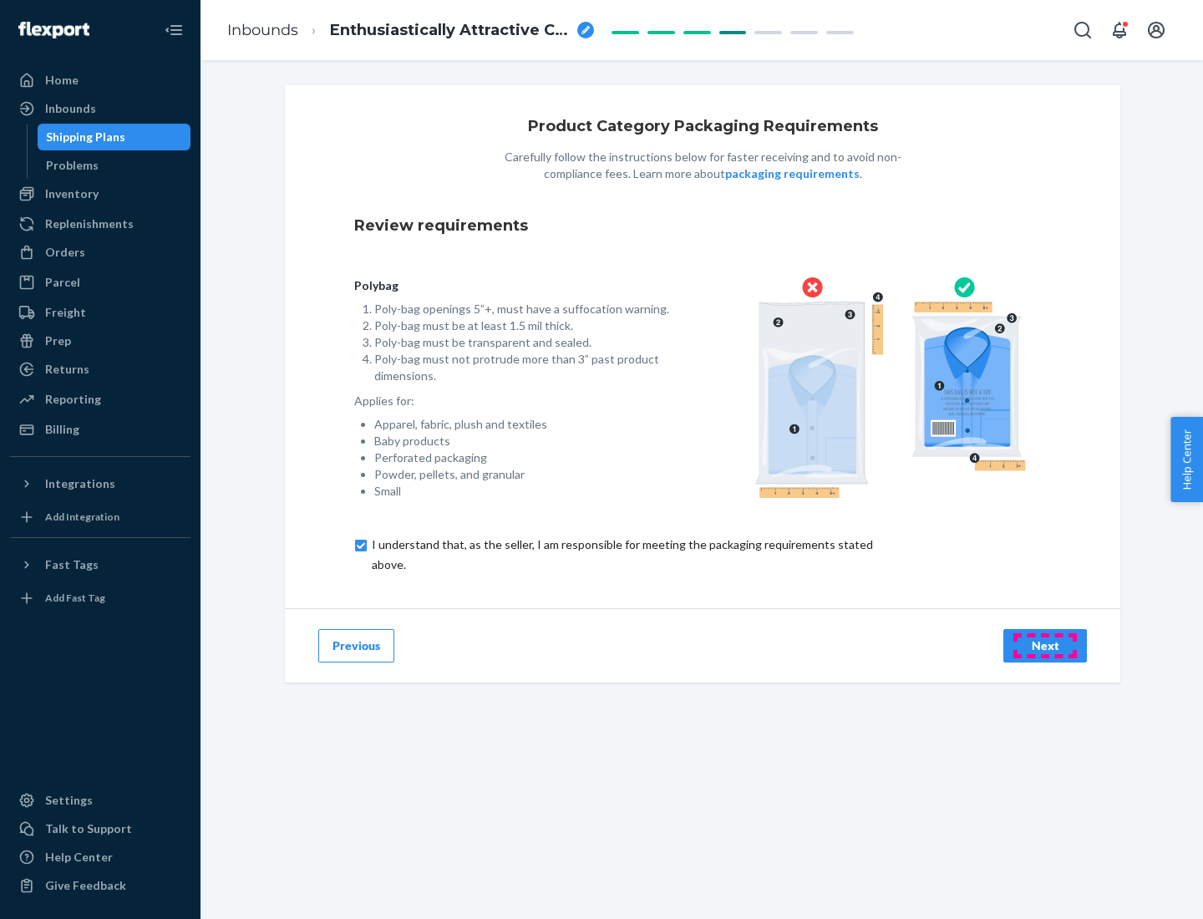
click at [1045, 645] on div "Next" at bounding box center [1045, 646] width 55 height 17
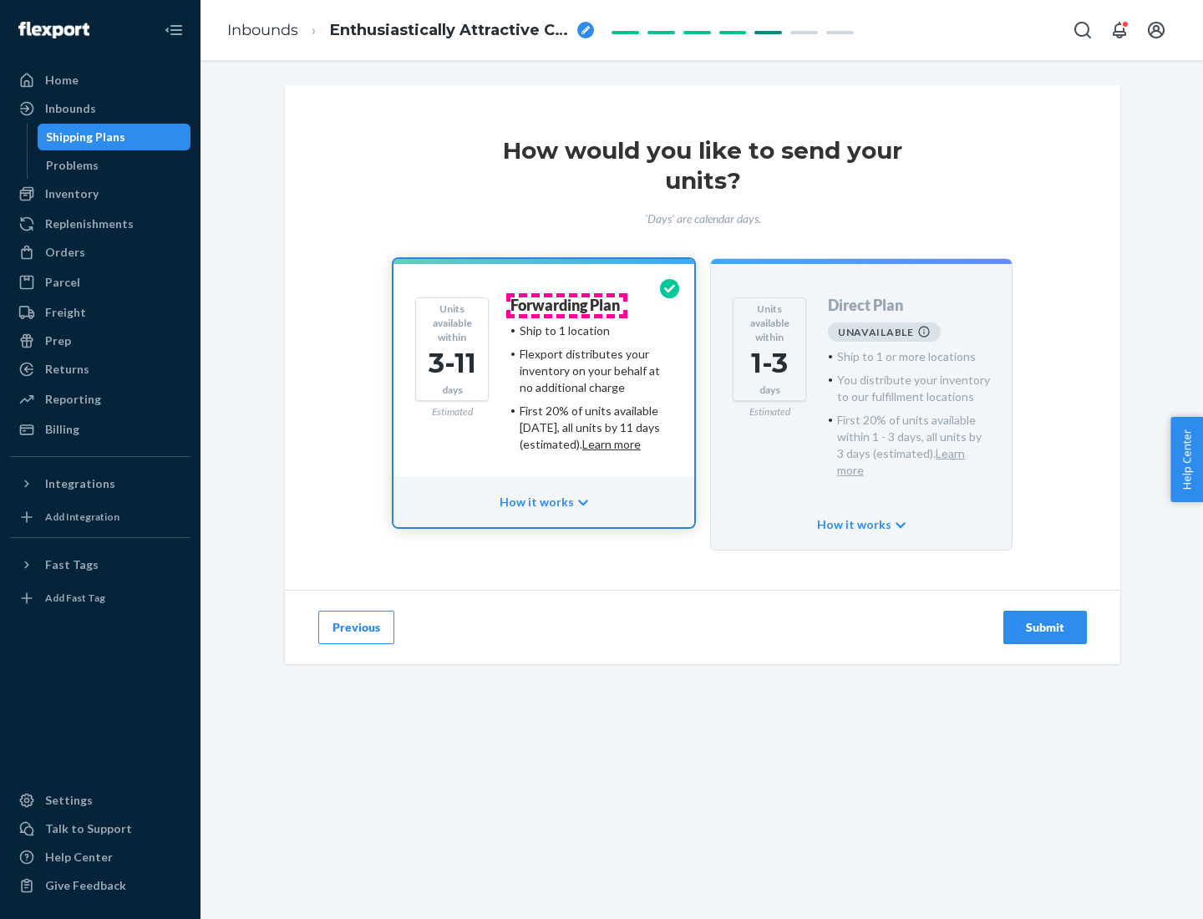
click at [567, 305] on h4 "Forwarding Plan" at bounding box center [565, 305] width 109 height 17
click at [1045, 619] on div "Submit" at bounding box center [1045, 627] width 55 height 17
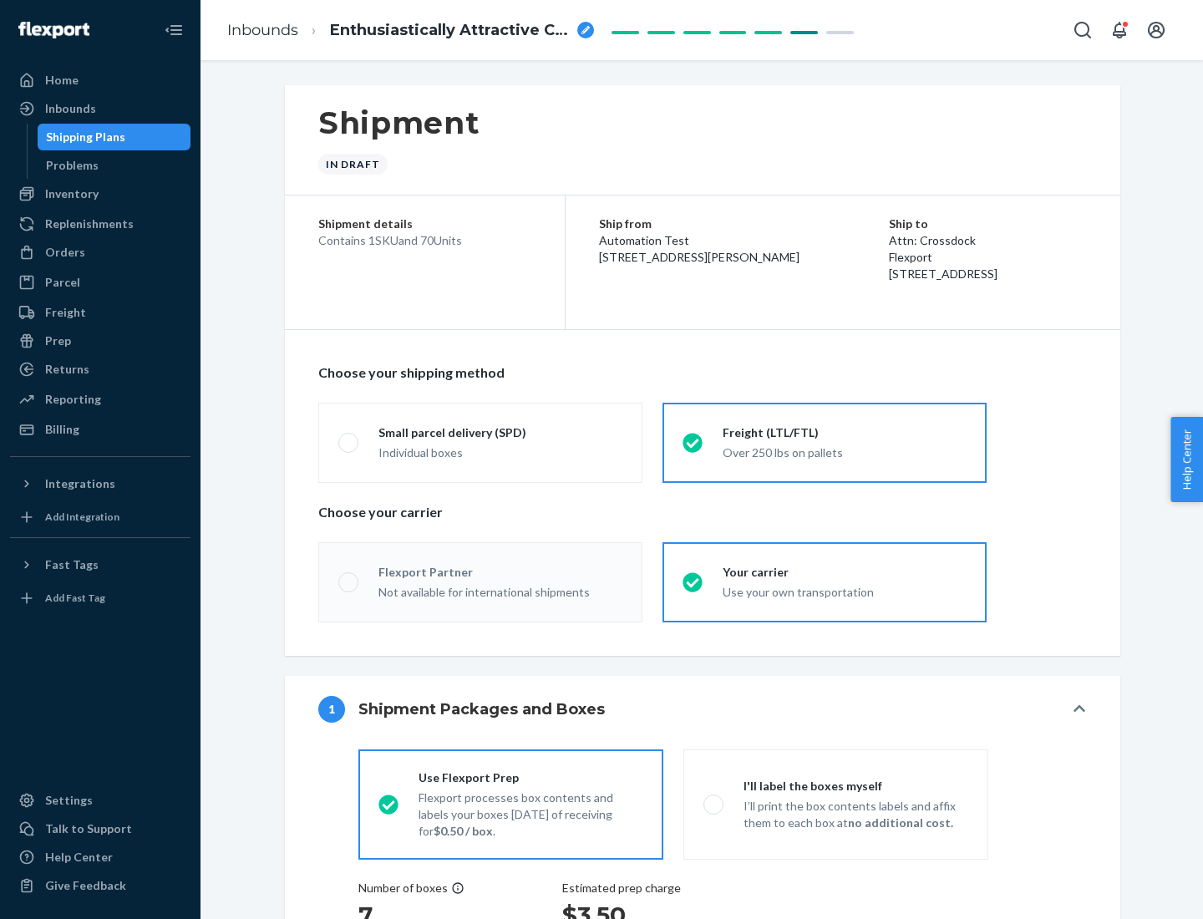
radio input "true"
radio input "false"
radio input "true"
radio input "false"
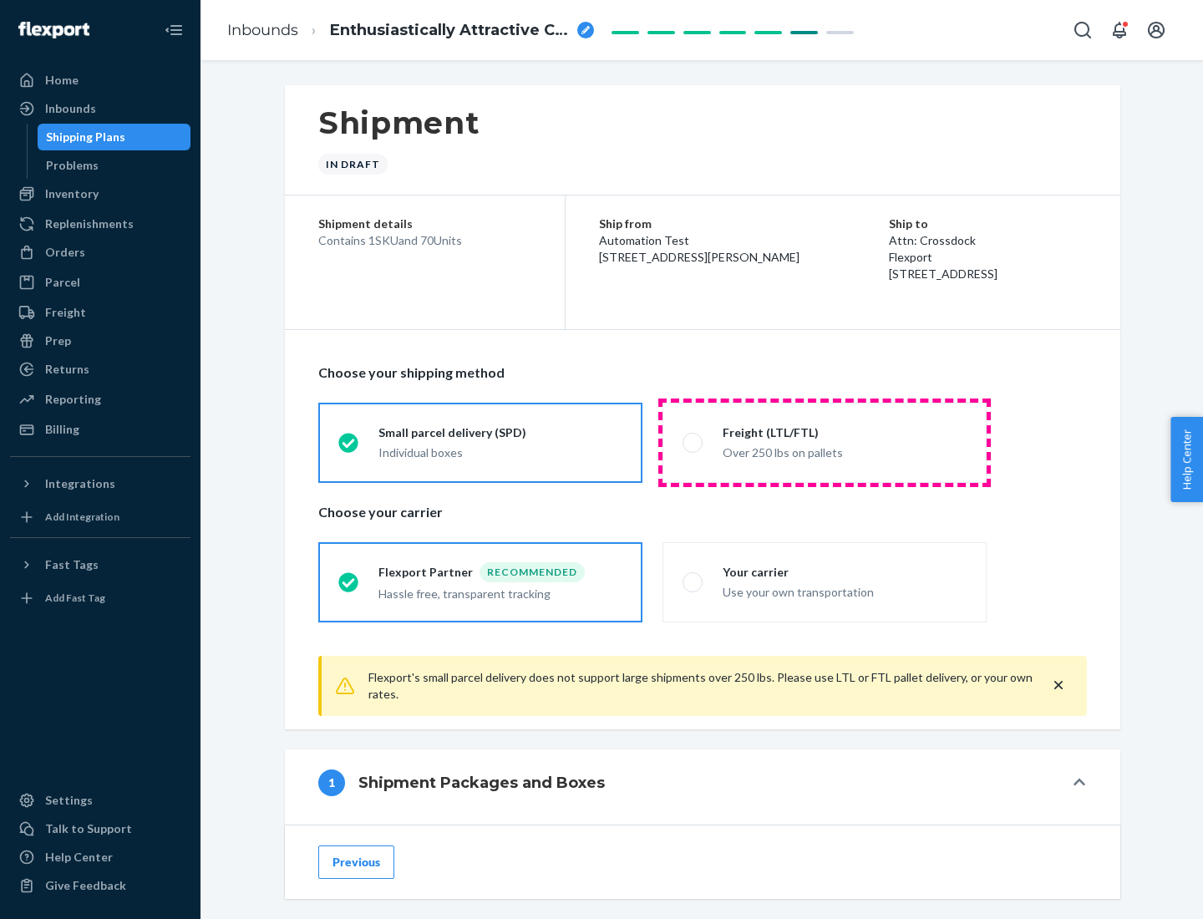
click at [825, 442] on div "Over 250 lbs on pallets" at bounding box center [845, 451] width 244 height 20
click at [694, 442] on input "Freight (LTL/FTL) Over 250 lbs on pallets" at bounding box center [688, 442] width 11 height 11
radio input "true"
radio input "false"
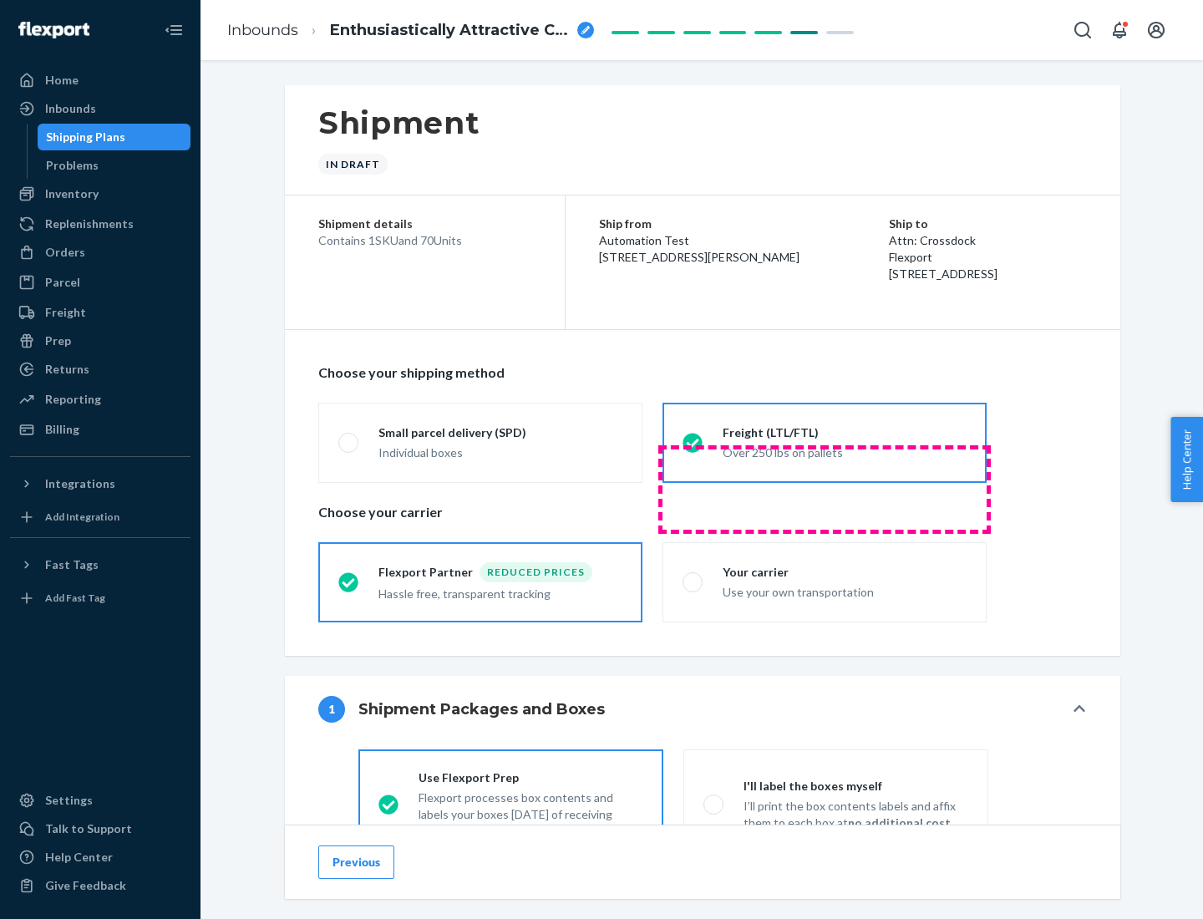
scroll to position [93, 0]
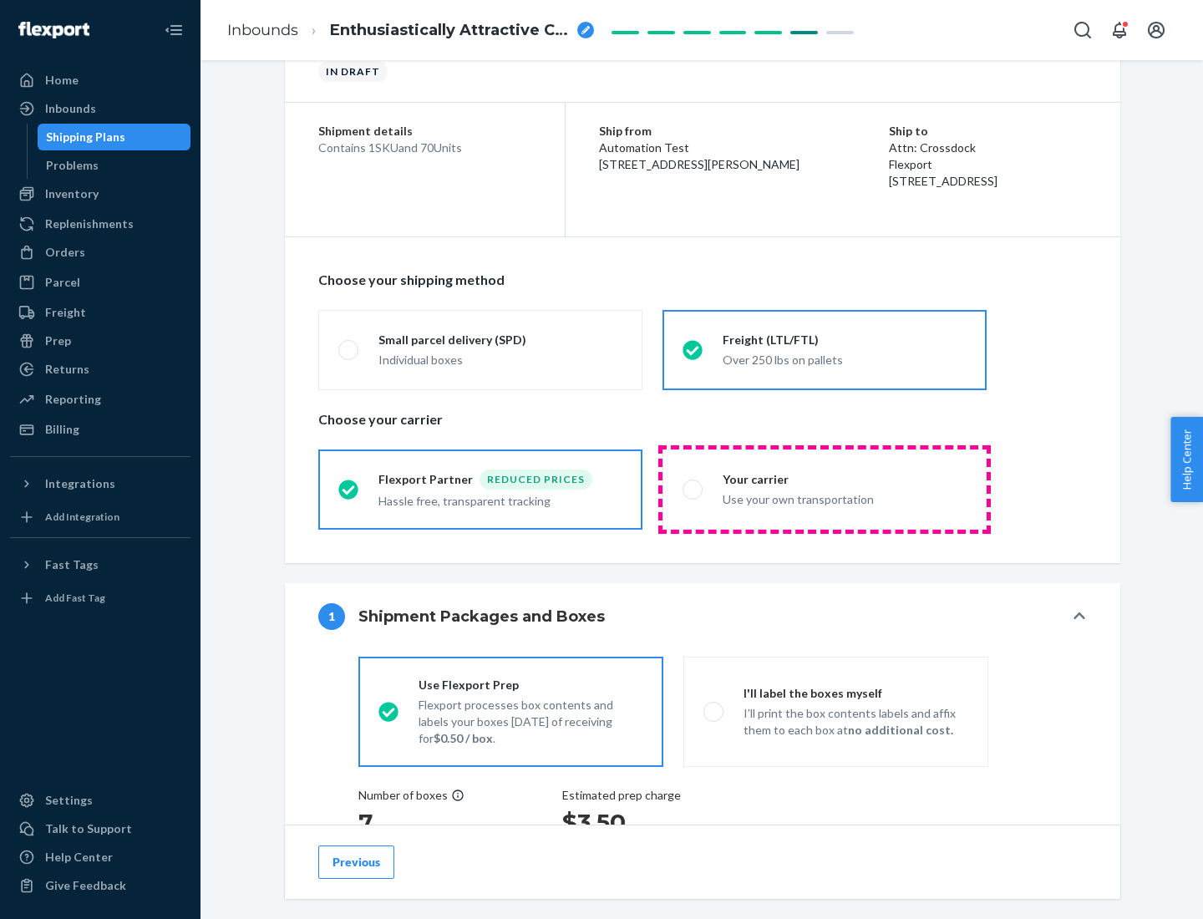
click at [825, 489] on div "Use your own transportation" at bounding box center [845, 498] width 244 height 20
click at [694, 489] on input "Your carrier Use your own transportation" at bounding box center [688, 489] width 11 height 11
radio input "true"
radio input "false"
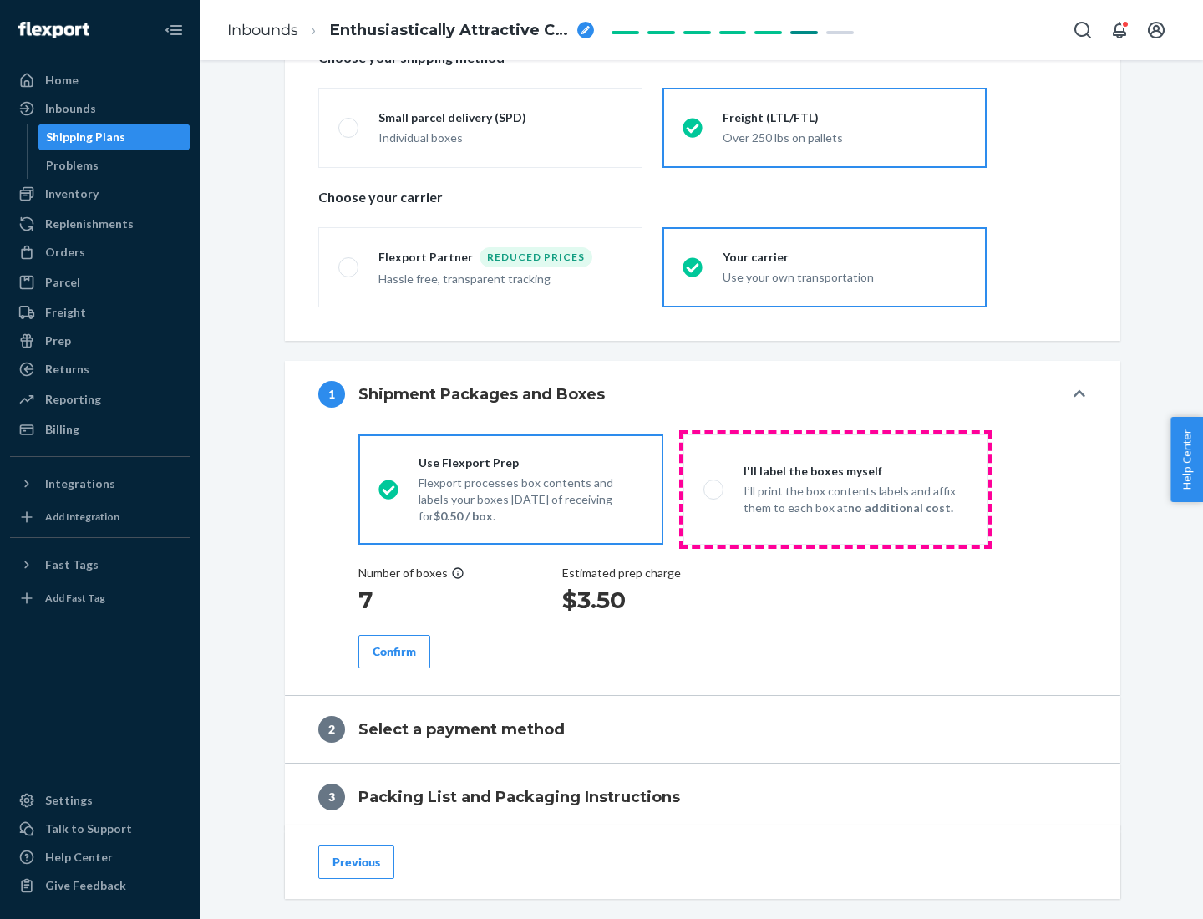
click at [836, 489] on p "I’ll print the box contents labels and affix them to each box at no additional …" at bounding box center [856, 499] width 225 height 33
click at [714, 489] on input "I'll label the boxes myself I’ll print the box contents labels and affix them t…" at bounding box center [709, 489] width 11 height 11
radio input "true"
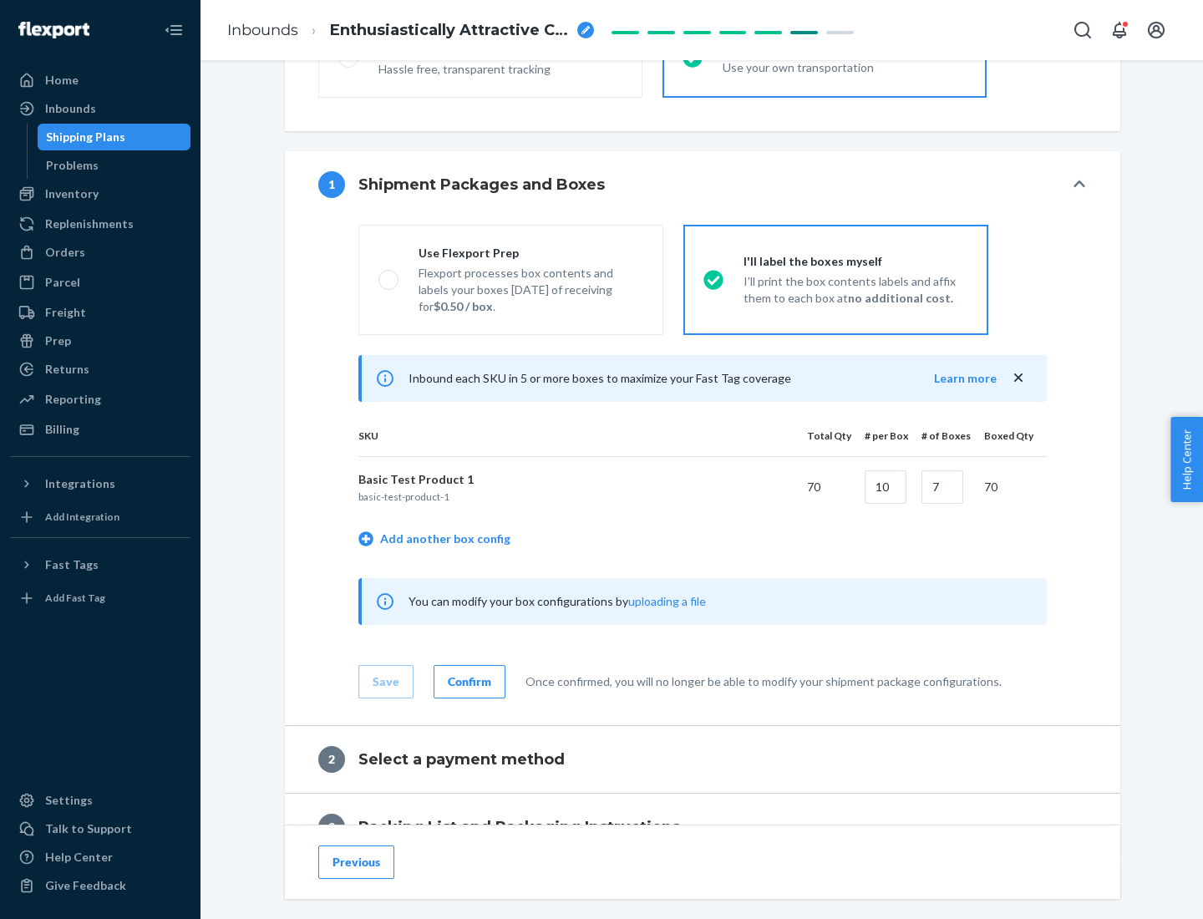
scroll to position [288, 0]
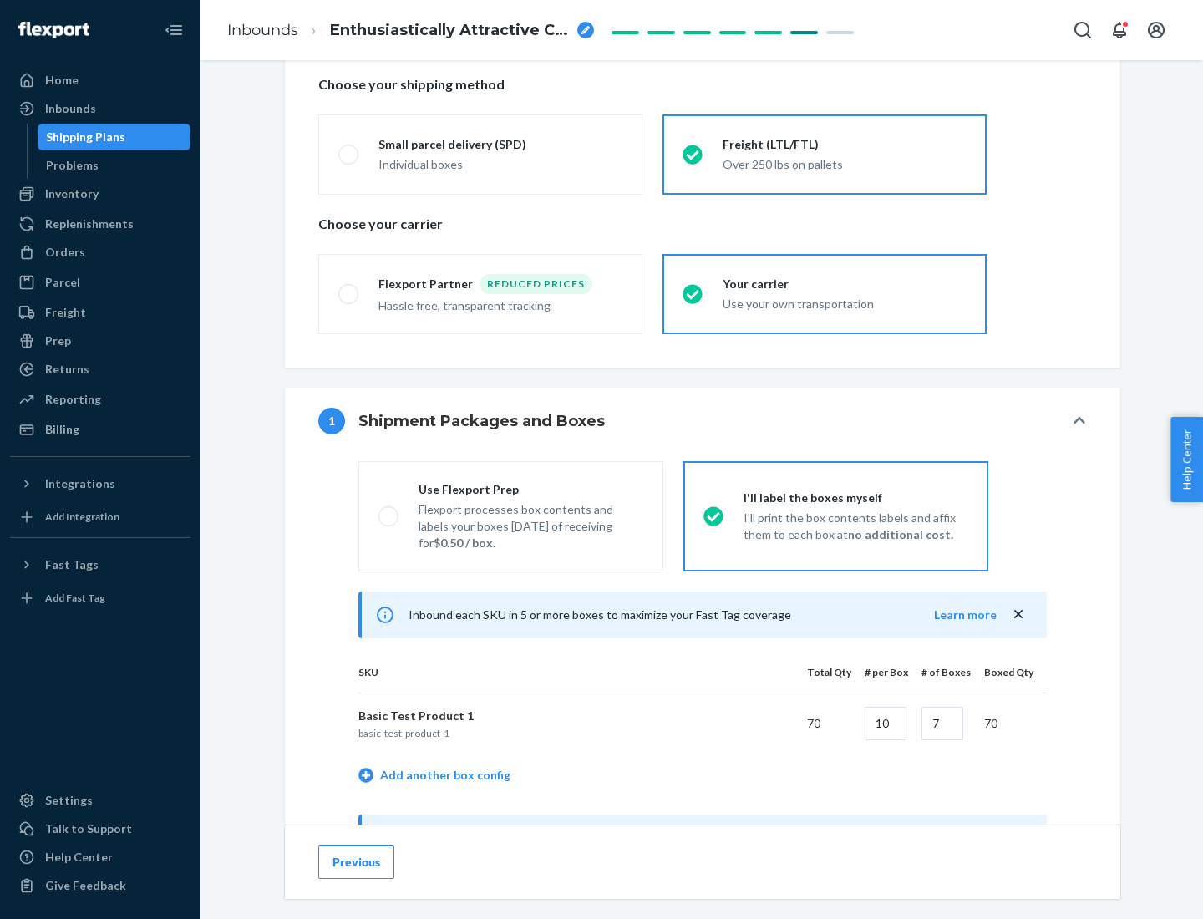
click at [531, 489] on div "Use Flexport Prep" at bounding box center [531, 489] width 225 height 17
click at [389, 511] on input "Use Flexport Prep Flexport processes box contents and labels your boxes [DATE] …" at bounding box center [384, 516] width 11 height 11
radio input "true"
radio input "false"
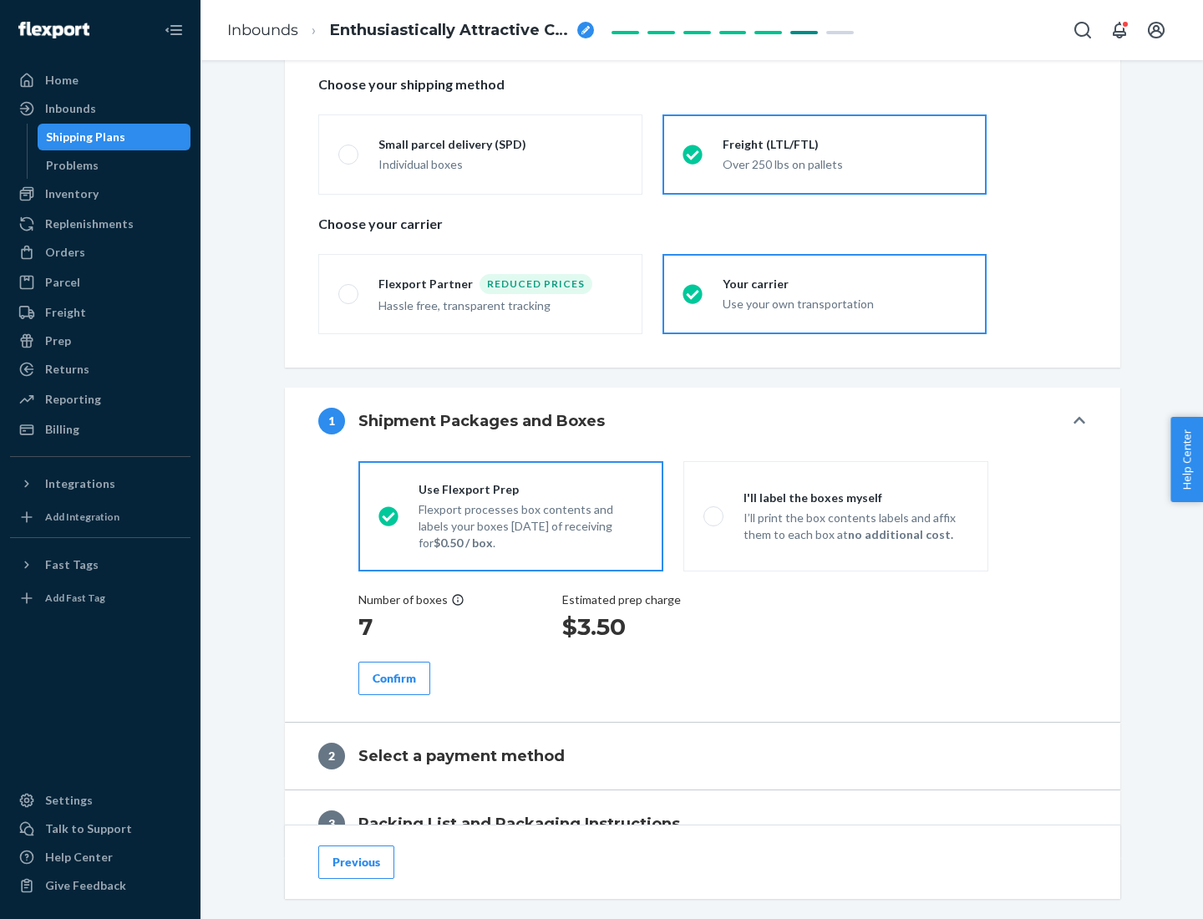
scroll to position [477, 0]
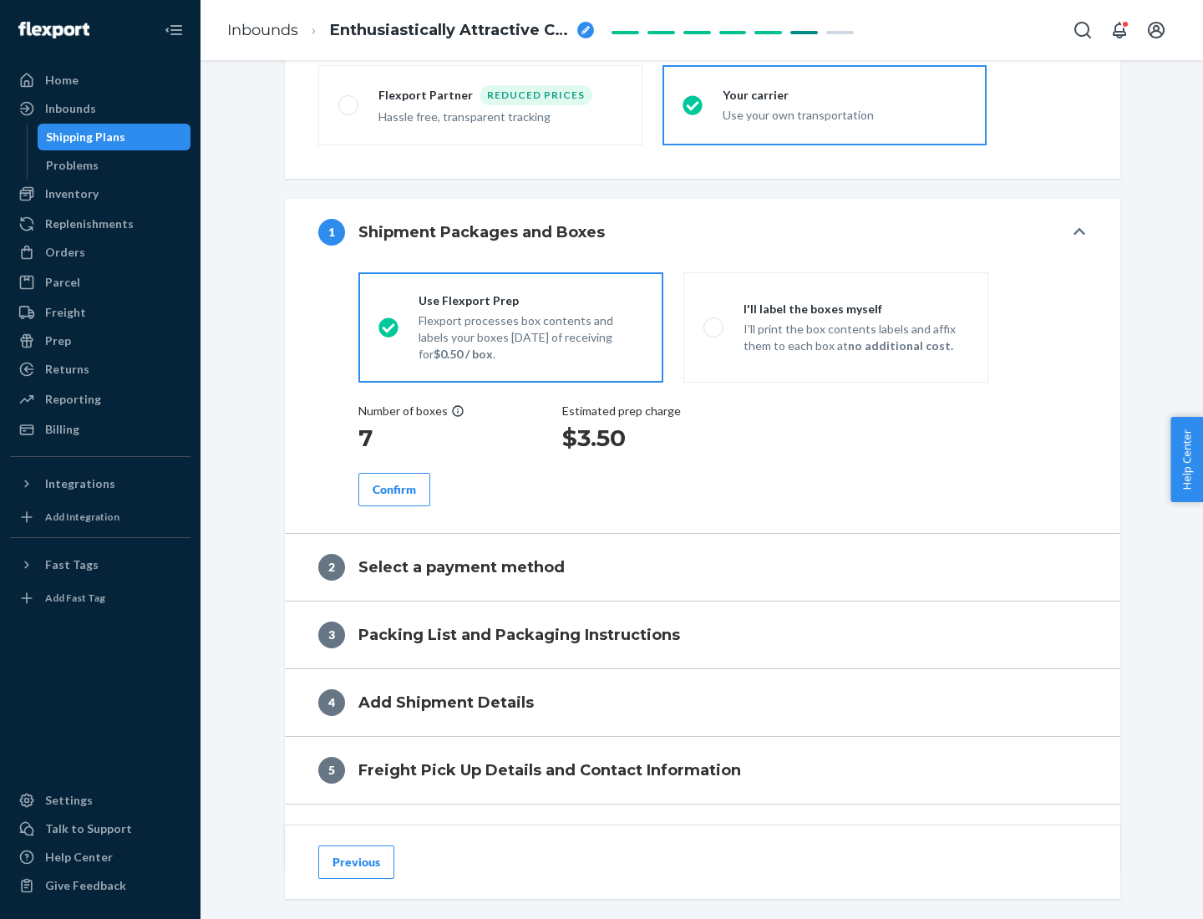
click at [394, 489] on div "Confirm" at bounding box center [394, 489] width 43 height 17
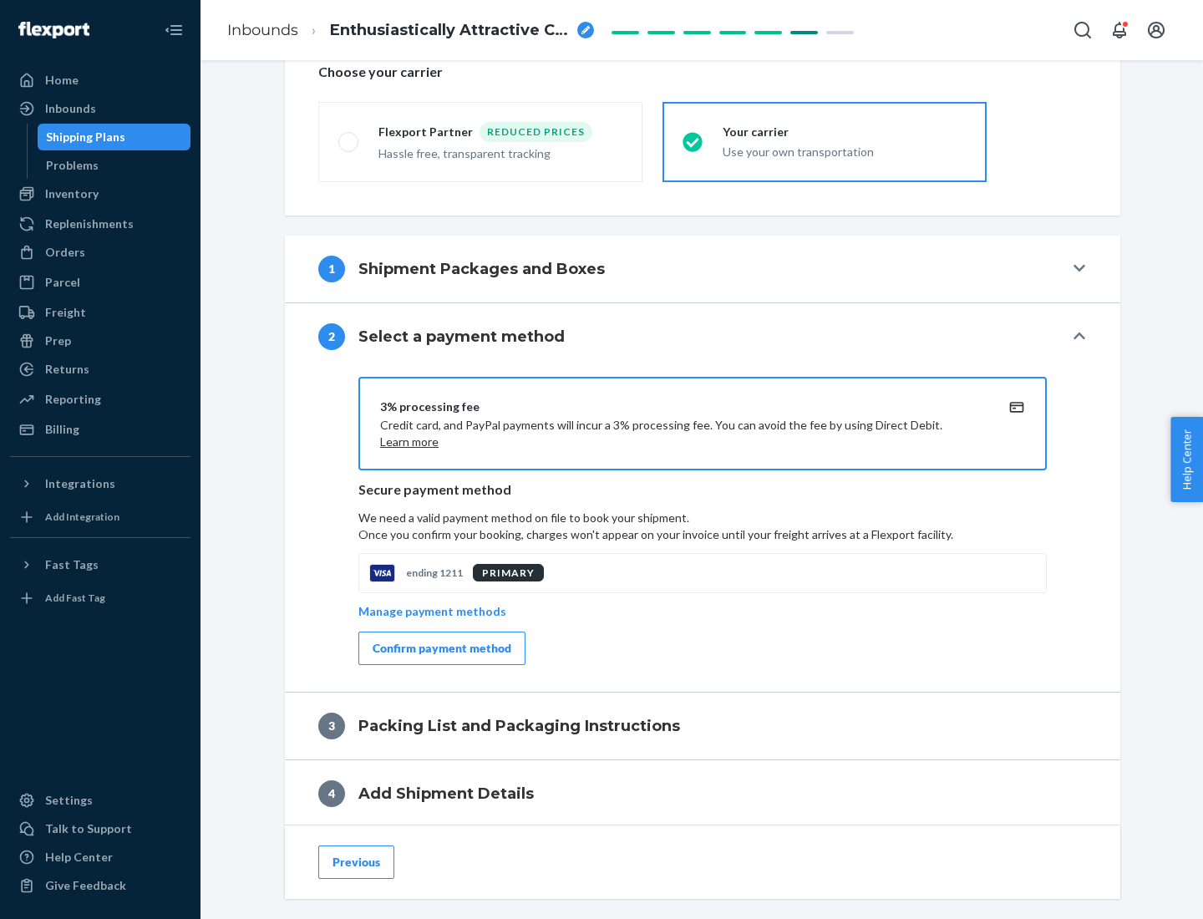
scroll to position [599, 0]
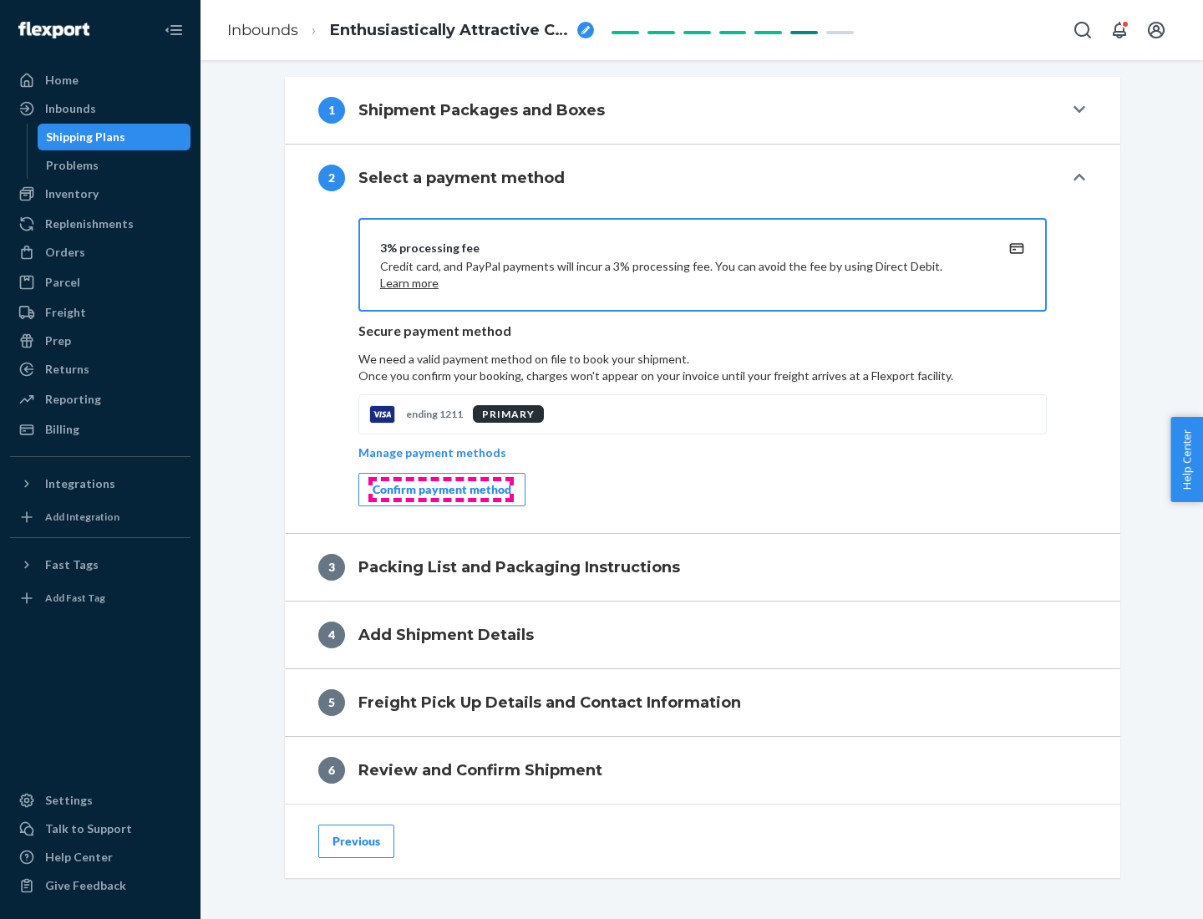
click at [440, 490] on div "Confirm payment method" at bounding box center [442, 489] width 139 height 17
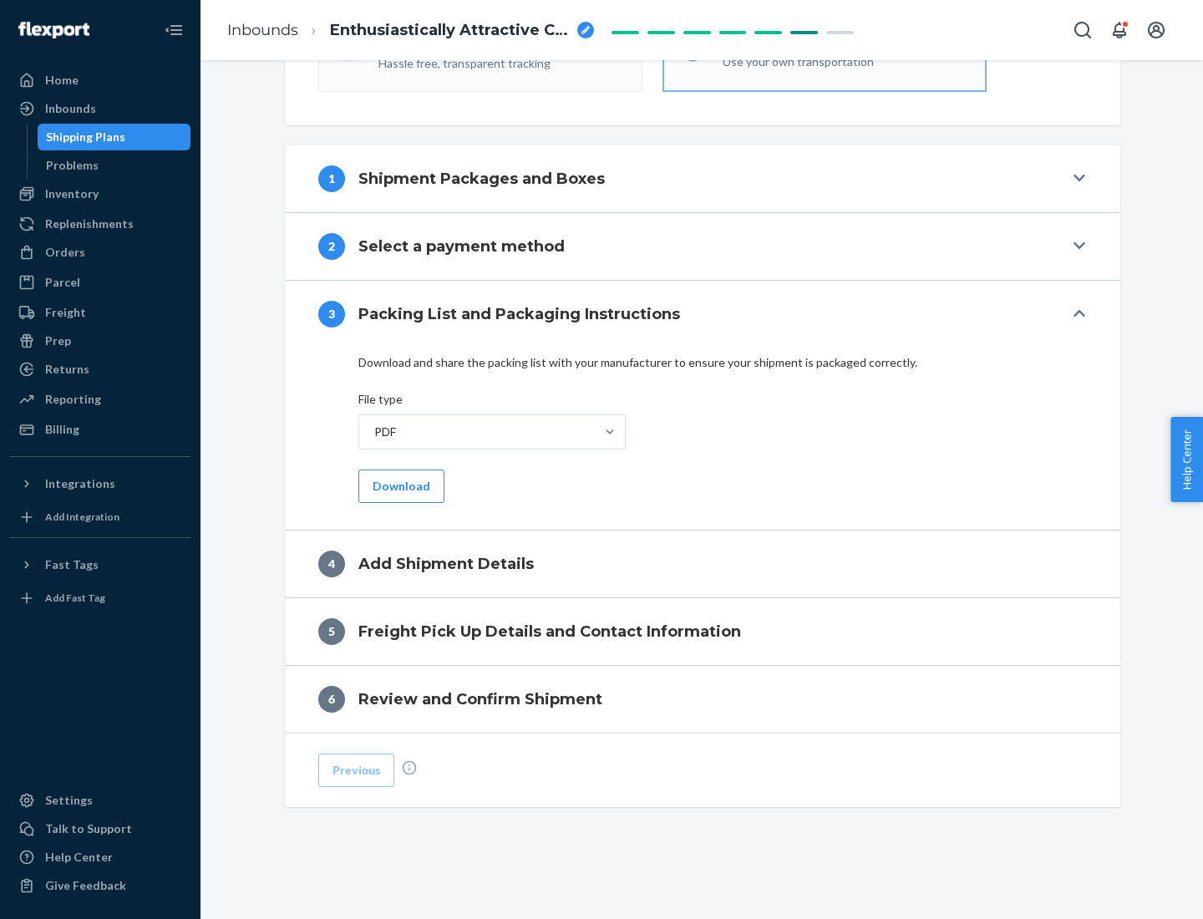
scroll to position [527, 0]
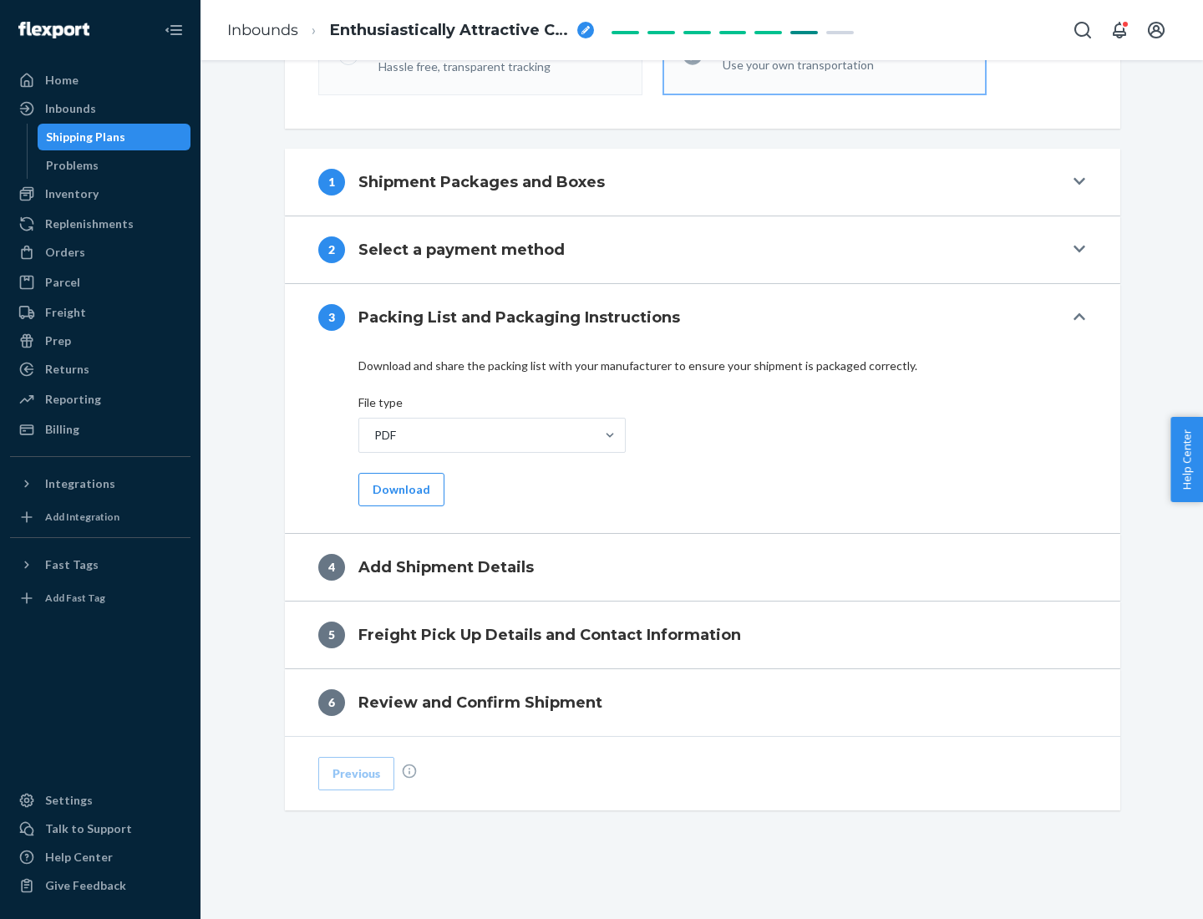
click at [399, 489] on button "Download" at bounding box center [401, 489] width 86 height 33
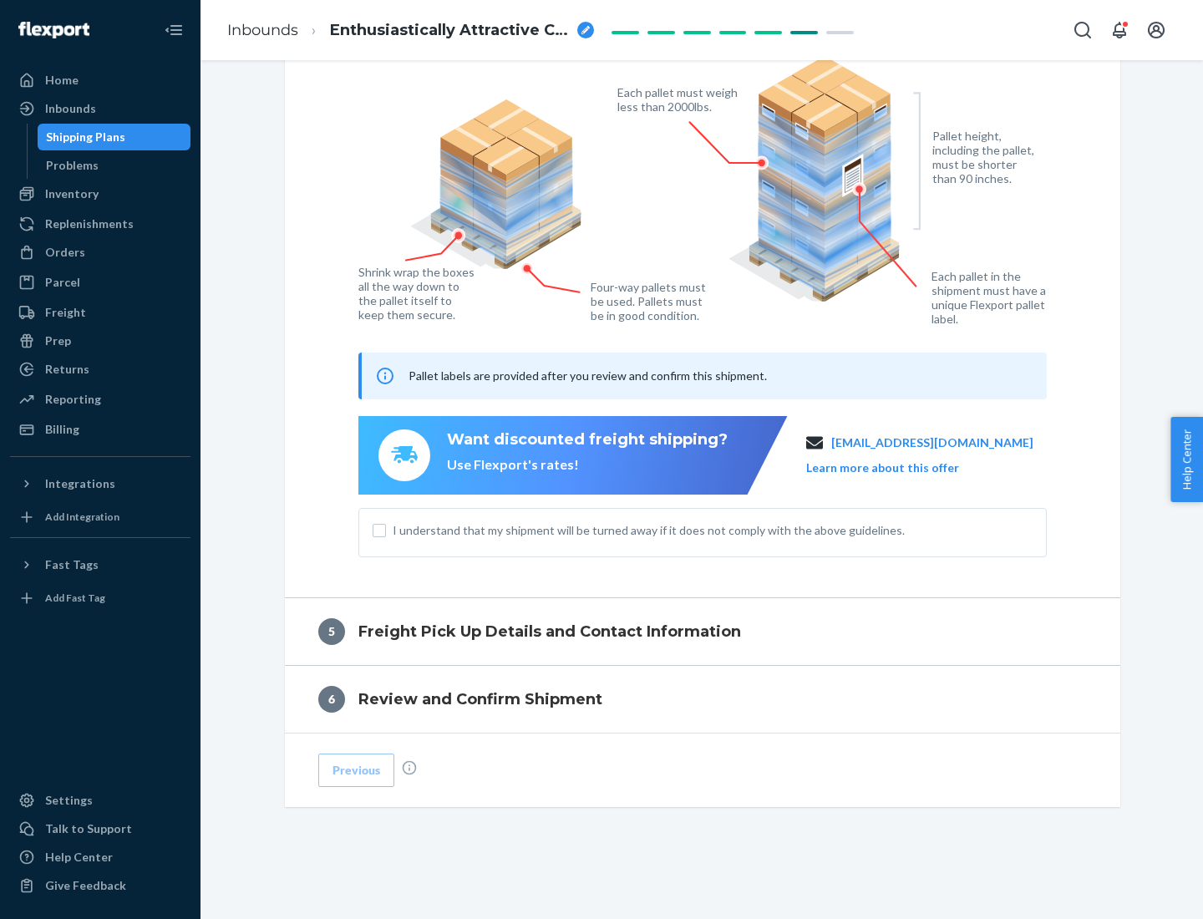
click at [703, 530] on span "I understand that my shipment will be turned away if it does not comply with th…" at bounding box center [713, 530] width 640 height 17
click at [386, 530] on input "I understand that my shipment will be turned away if it does not comply with th…" at bounding box center [379, 530] width 13 height 13
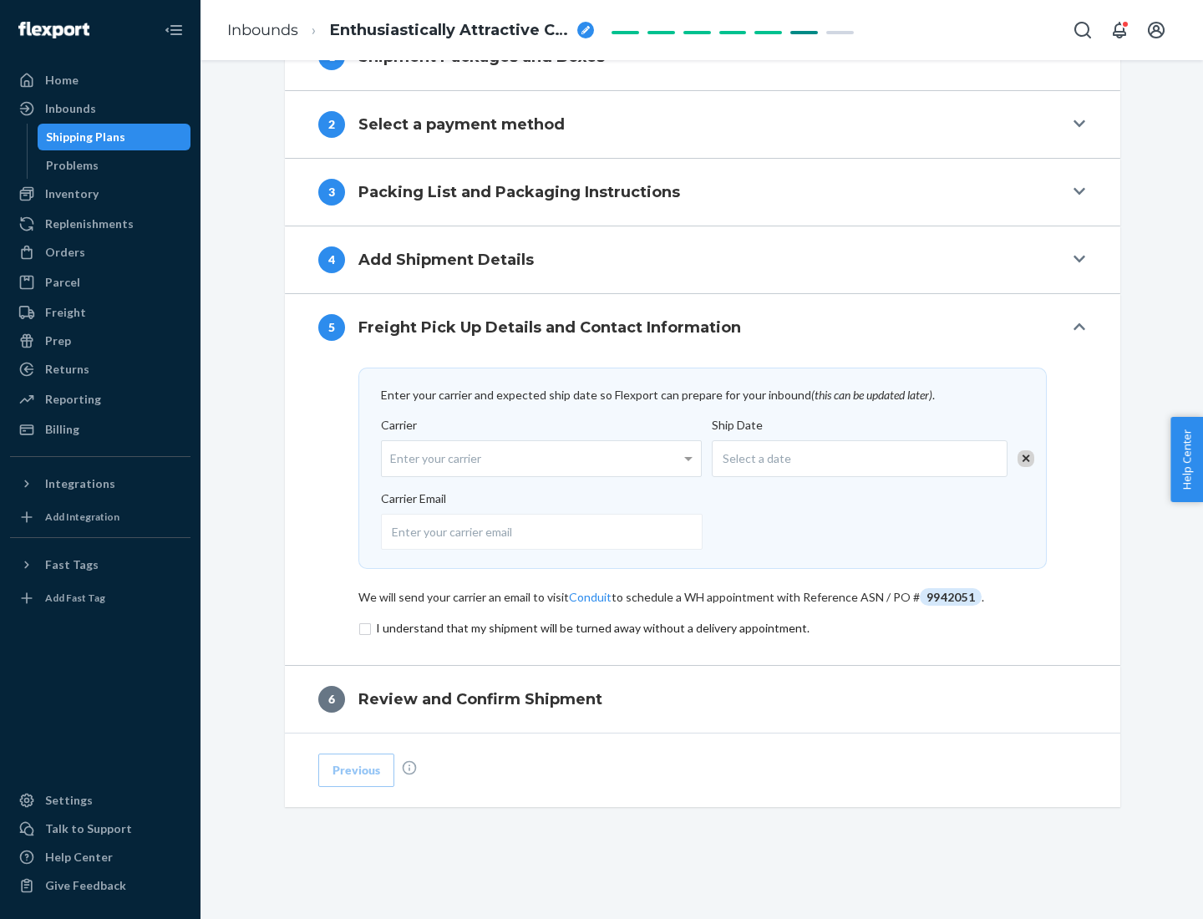
scroll to position [653, 0]
click at [703, 628] on input "checkbox" at bounding box center [702, 628] width 689 height 20
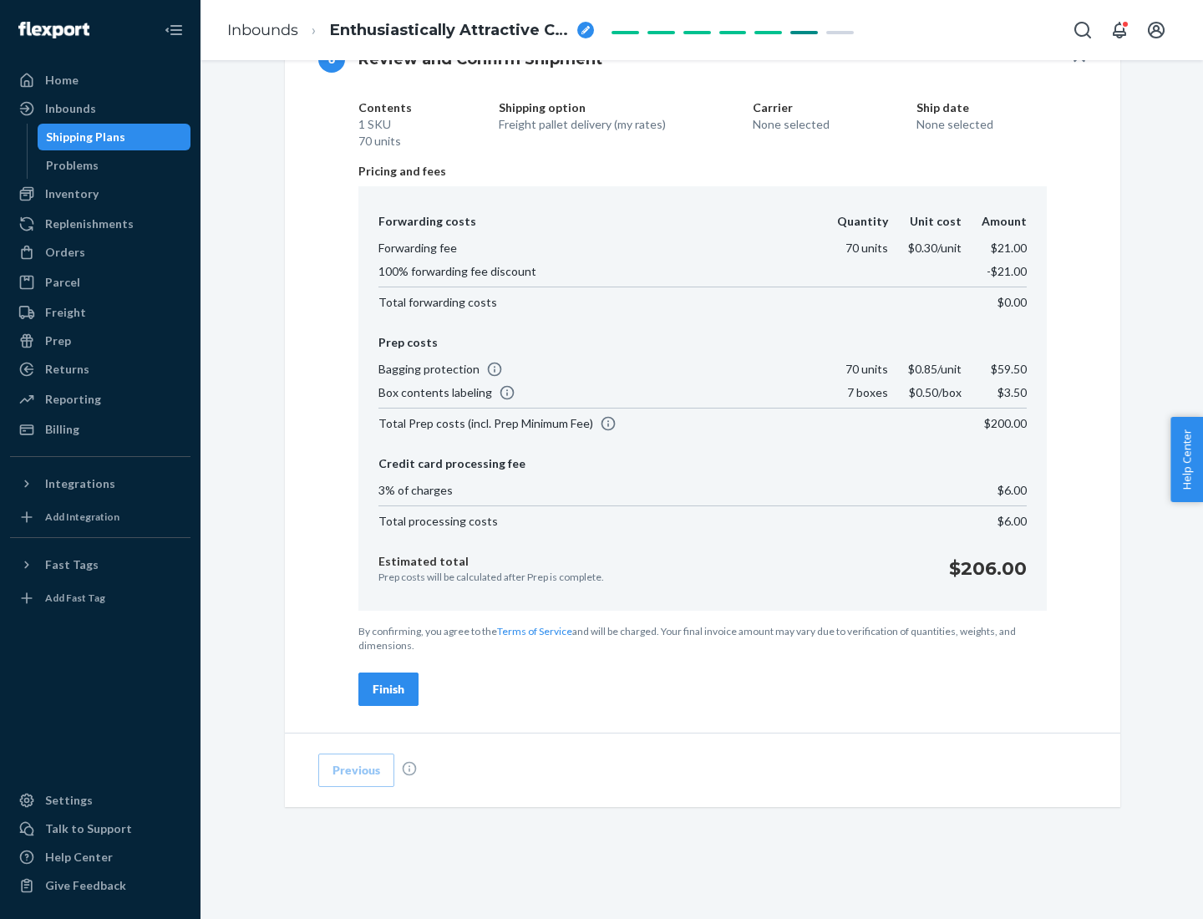
click at [389, 689] on div "Finish" at bounding box center [389, 689] width 32 height 17
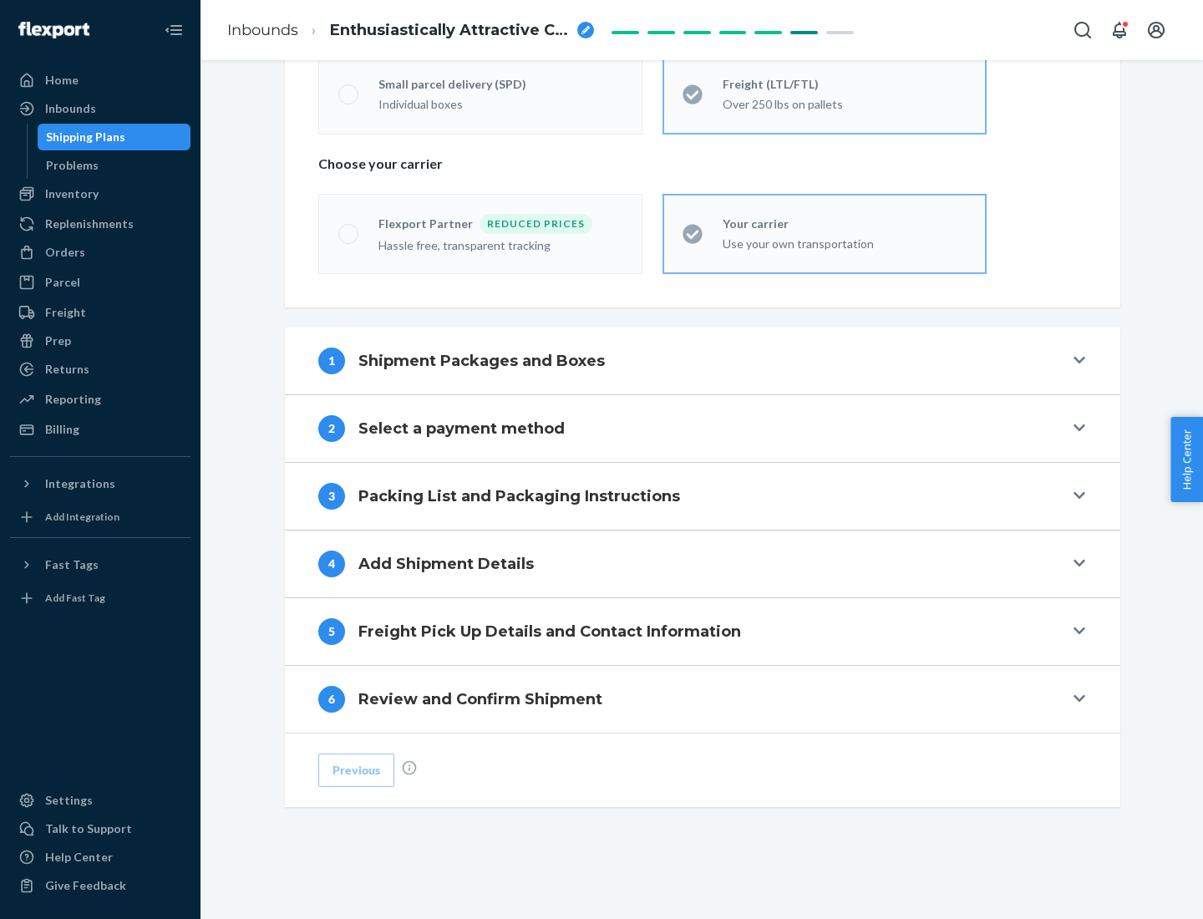
scroll to position [348, 0]
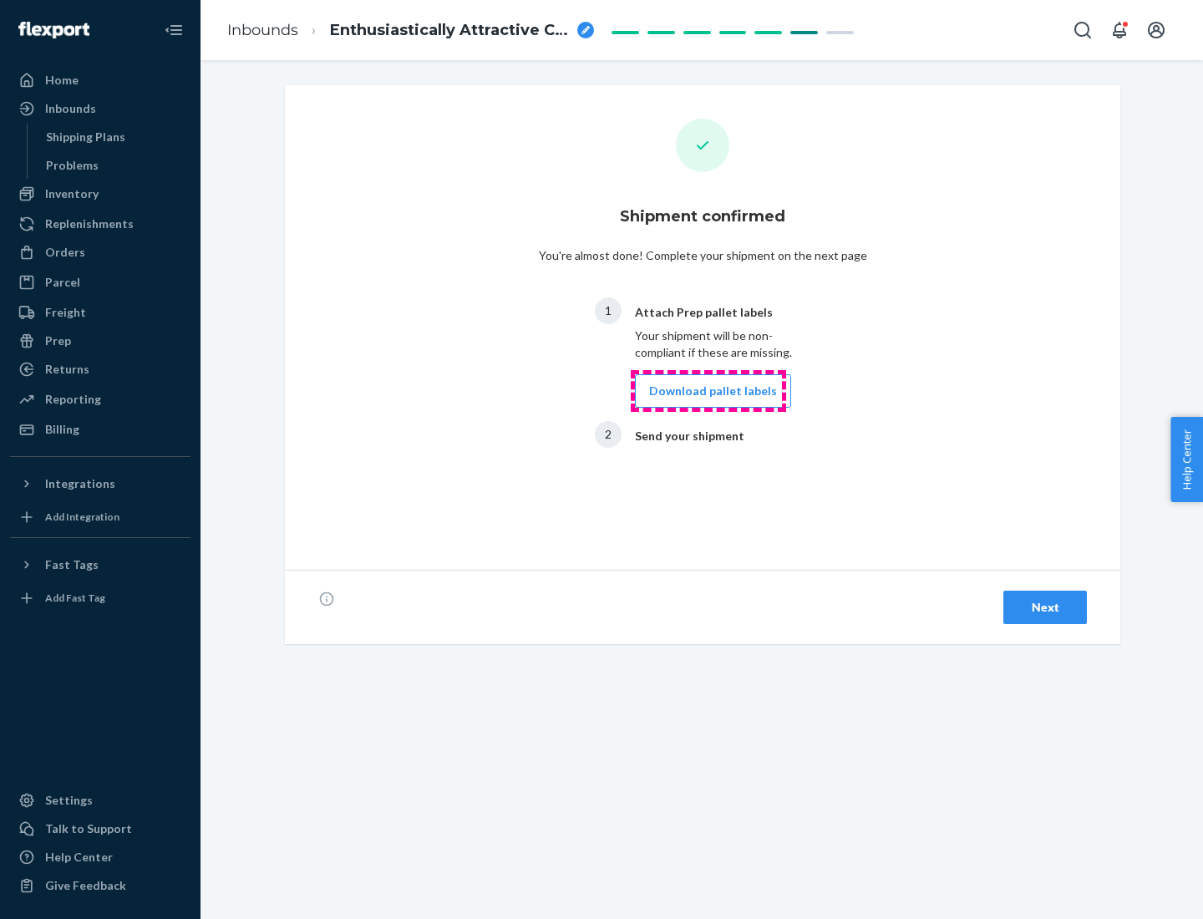
click at [709, 391] on button "Download pallet labels" at bounding box center [713, 390] width 156 height 33
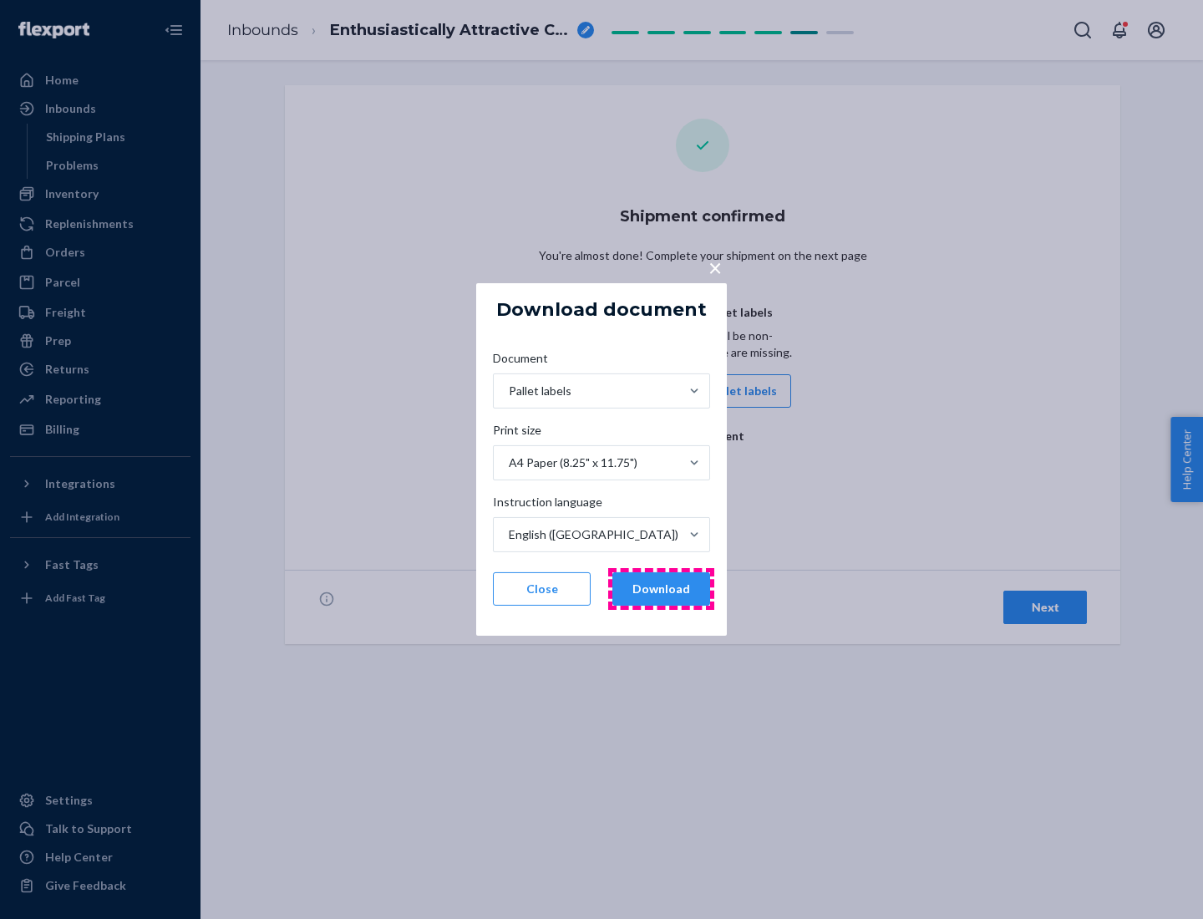
click at [661, 589] on button "Download" at bounding box center [661, 588] width 98 height 33
click at [714, 267] on span "×" at bounding box center [715, 267] width 13 height 28
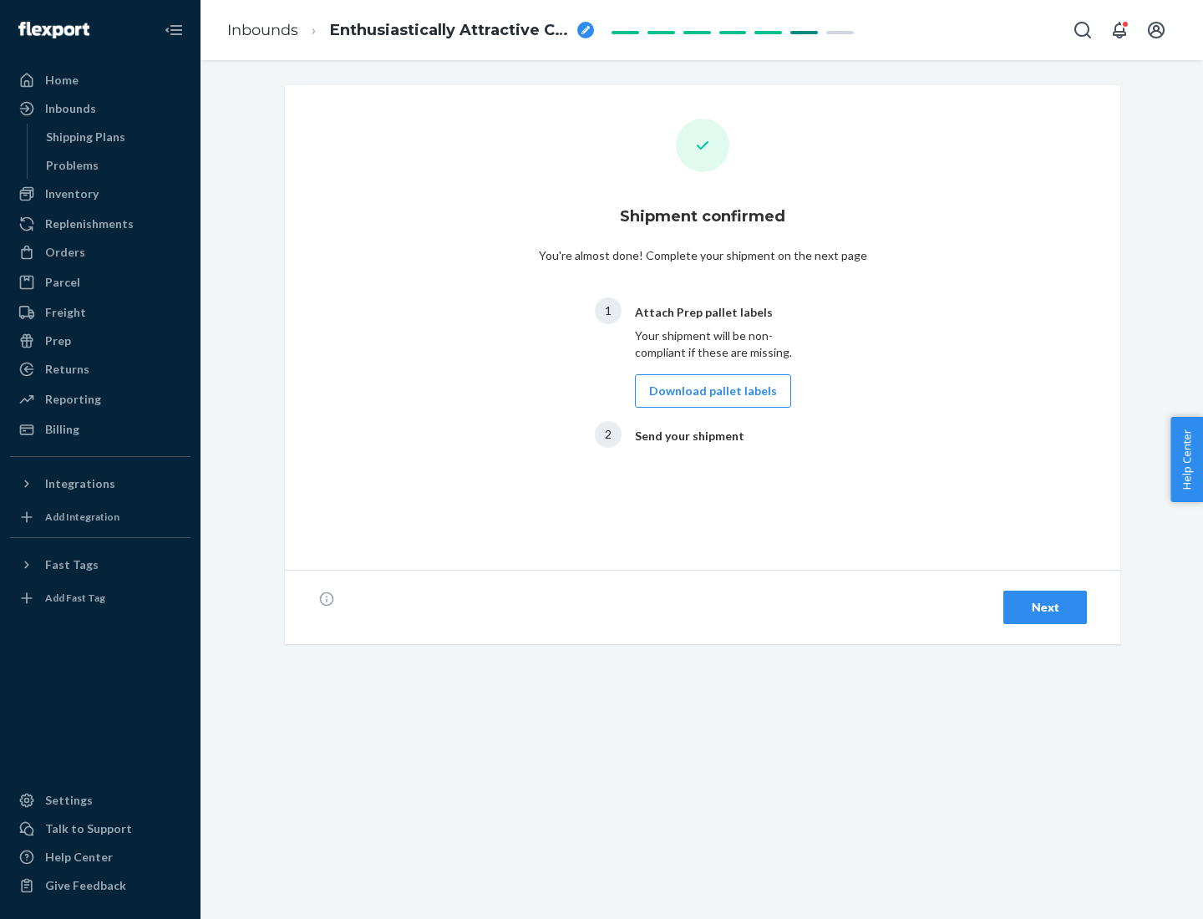
click at [1045, 607] on div "Next" at bounding box center [1045, 607] width 55 height 17
